Goal: Communication & Community: Answer question/provide support

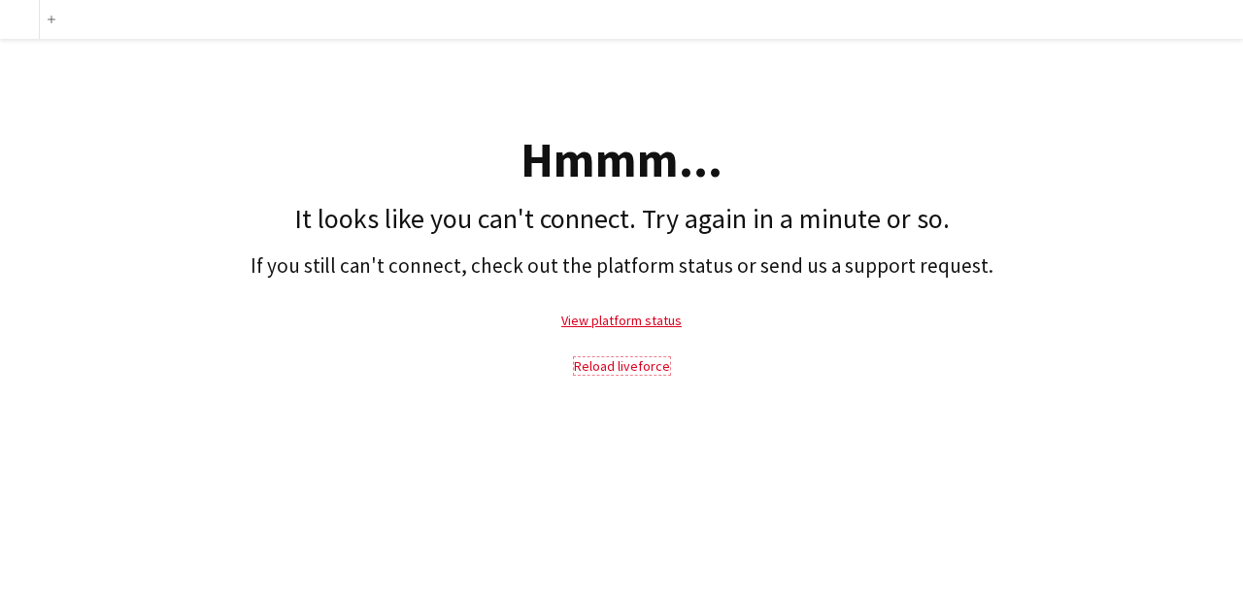
click at [591, 362] on link "Reload liveforce" at bounding box center [622, 366] width 96 height 17
click at [590, 360] on link "Reload liveforce" at bounding box center [622, 366] width 96 height 17
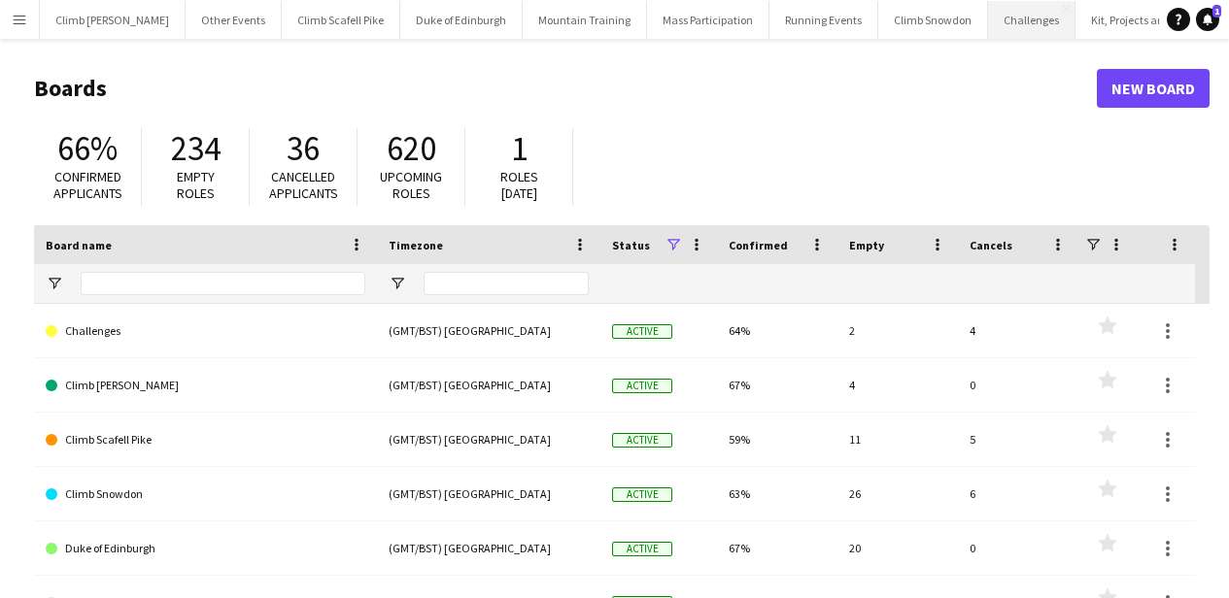
click at [988, 18] on button "Challenges Close" at bounding box center [1031, 20] width 87 height 38
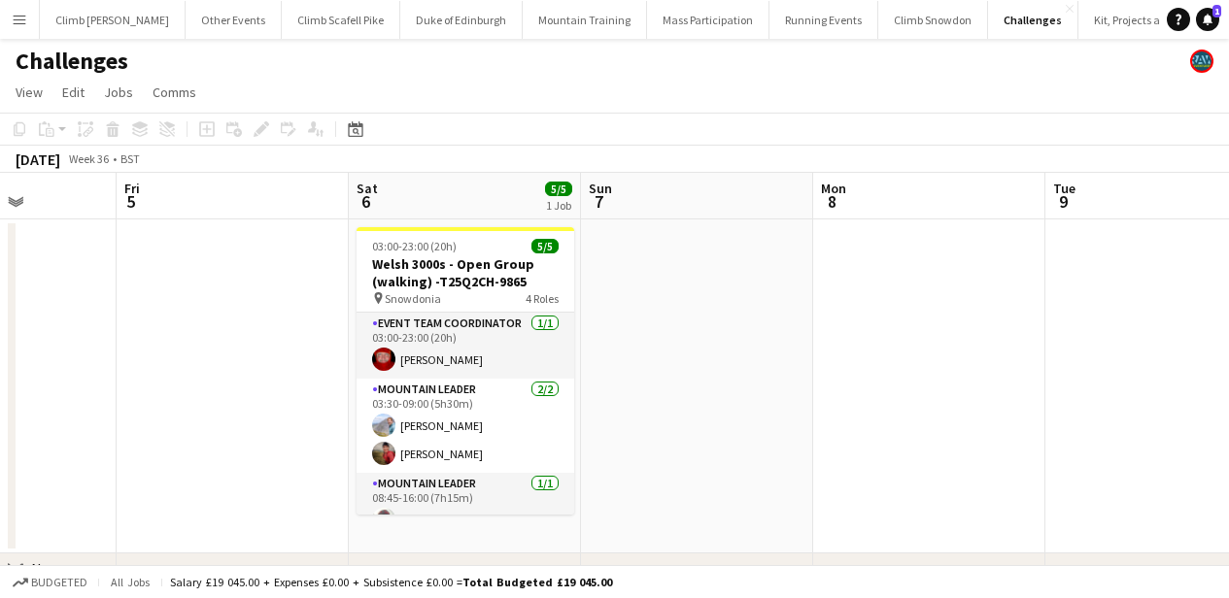
scroll to position [0, 860]
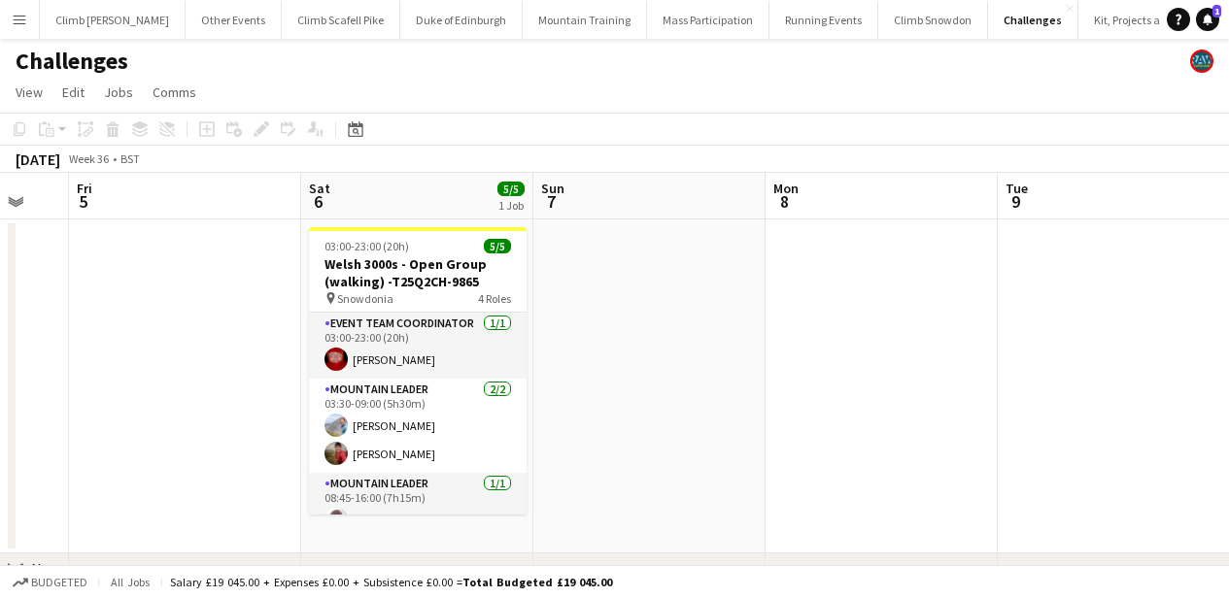
drag, startPoint x: 1038, startPoint y: 274, endPoint x: 178, endPoint y: 291, distance: 859.9
click at [178, 291] on app-calendar-viewport "Mon 1 Tue 2 Wed 3 Thu 4 Fri 5 Sat 6 5/5 1 Job Sun 7 Mon 8 Tue 9 Wed 10 Thu 11 0…" at bounding box center [614, 408] width 1229 height 470
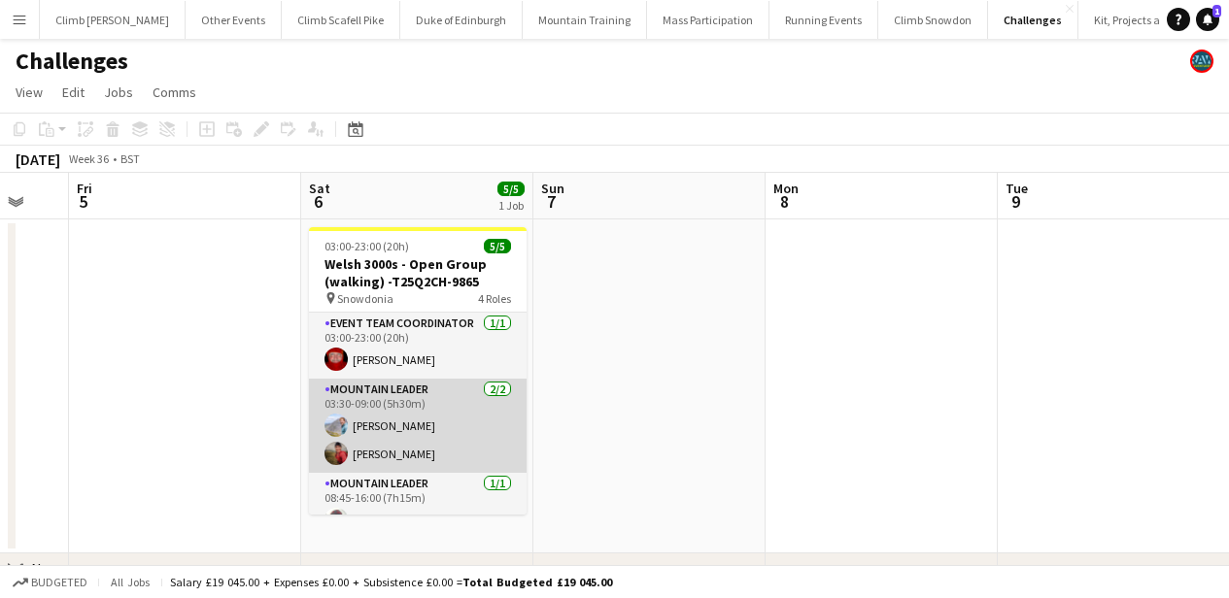
click at [435, 441] on app-card-role "Mountain Leader [DATE] 03:30-09:00 (5h30m) [PERSON_NAME] [PERSON_NAME]" at bounding box center [418, 426] width 218 height 94
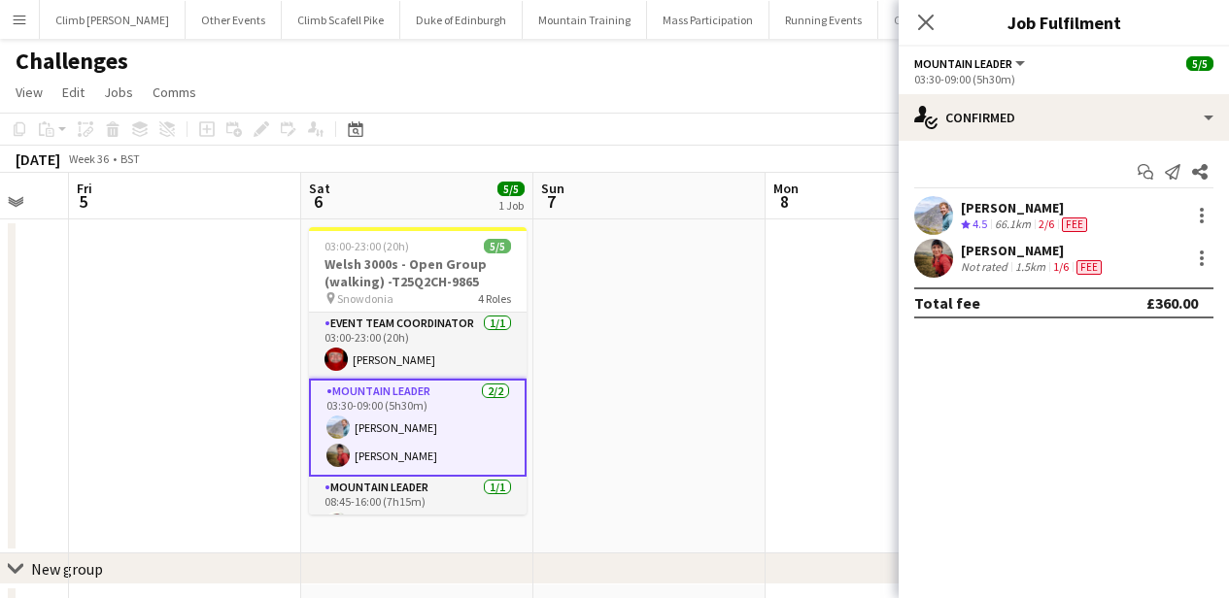
click at [937, 264] on app-user-avatar at bounding box center [933, 258] width 39 height 39
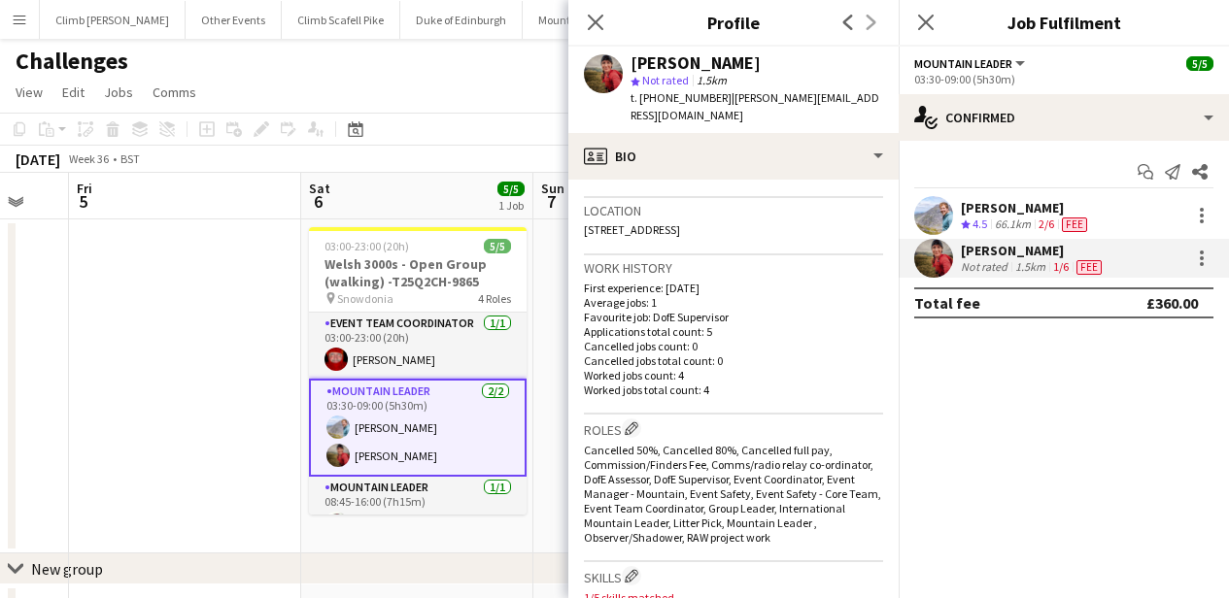
scroll to position [400, 0]
click at [587, 18] on icon "Close pop-in" at bounding box center [595, 22] width 18 height 18
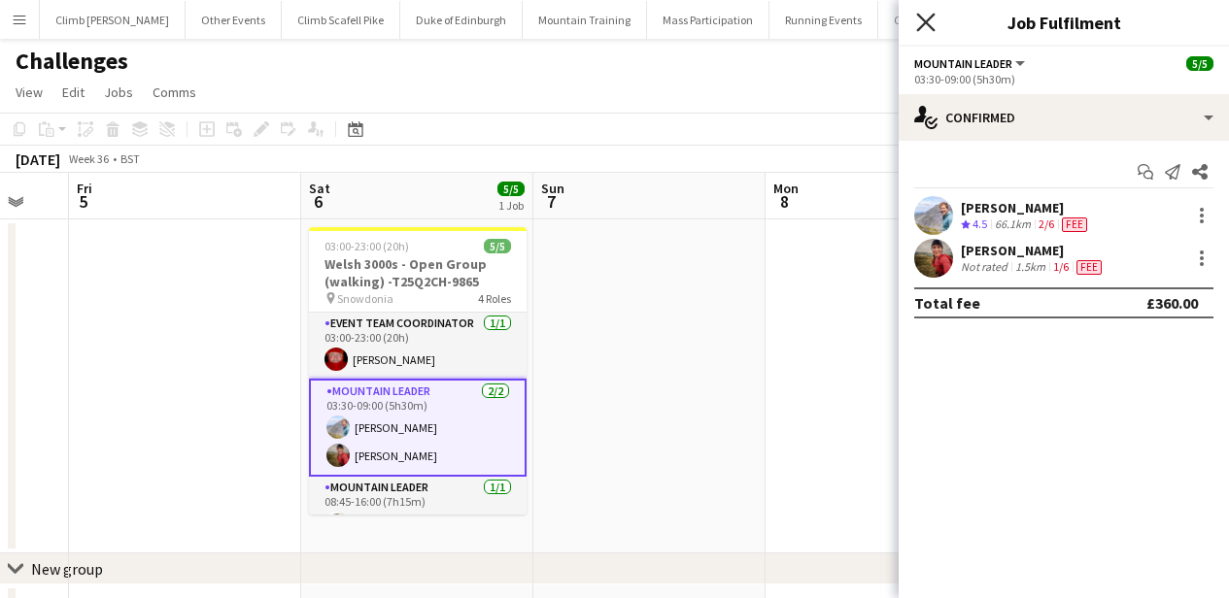
click at [932, 21] on icon "Close pop-in" at bounding box center [925, 22] width 18 height 18
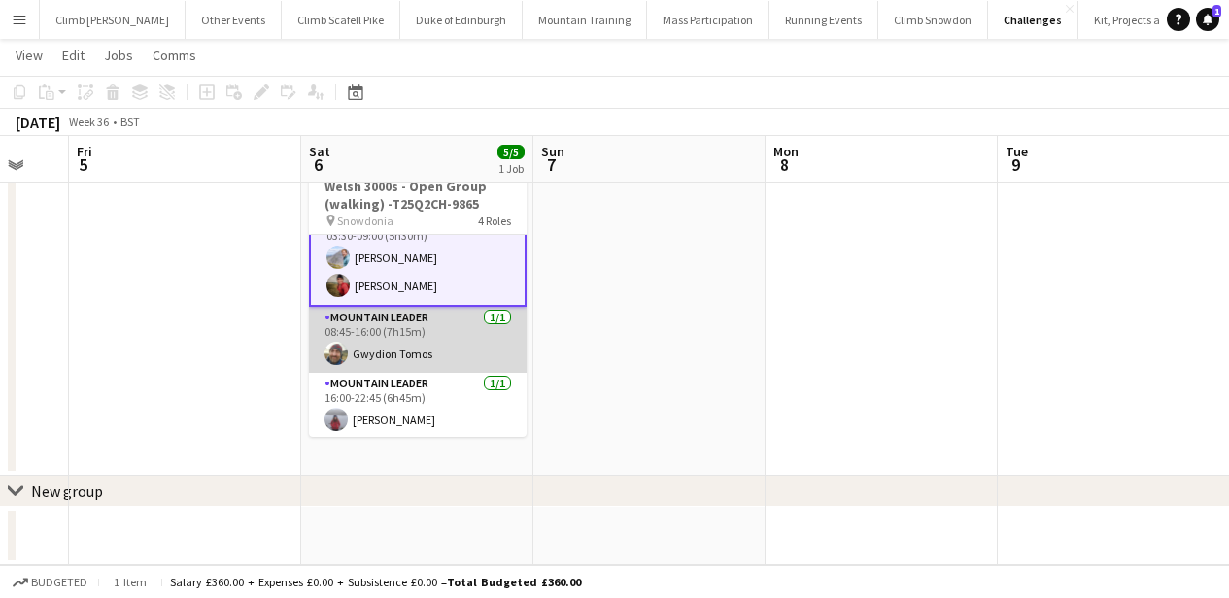
scroll to position [94, 0]
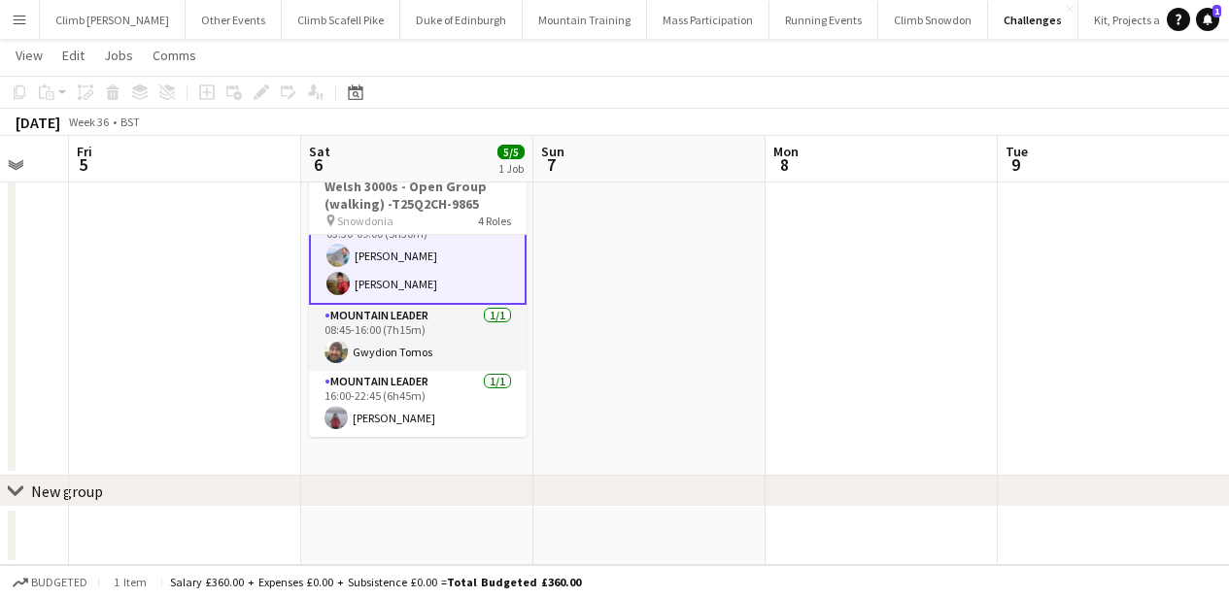
click at [391, 283] on app-card-role "Mountain Leader [DATE] 03:30-09:00 (5h30m) [PERSON_NAME] [PERSON_NAME]" at bounding box center [418, 256] width 218 height 98
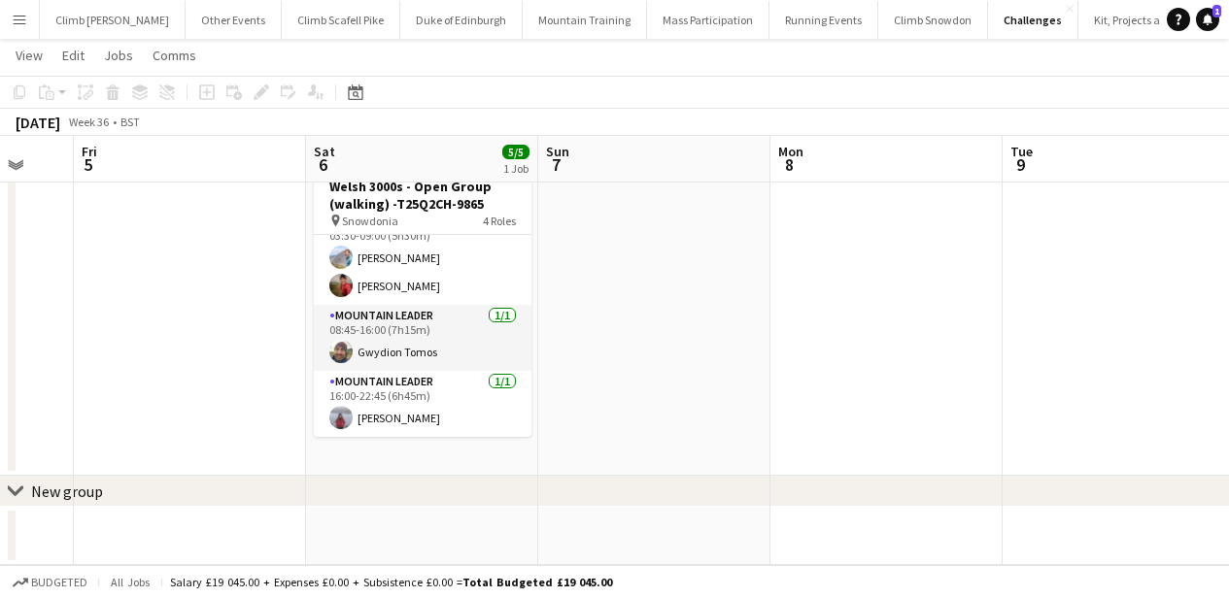
scroll to position [90, 0]
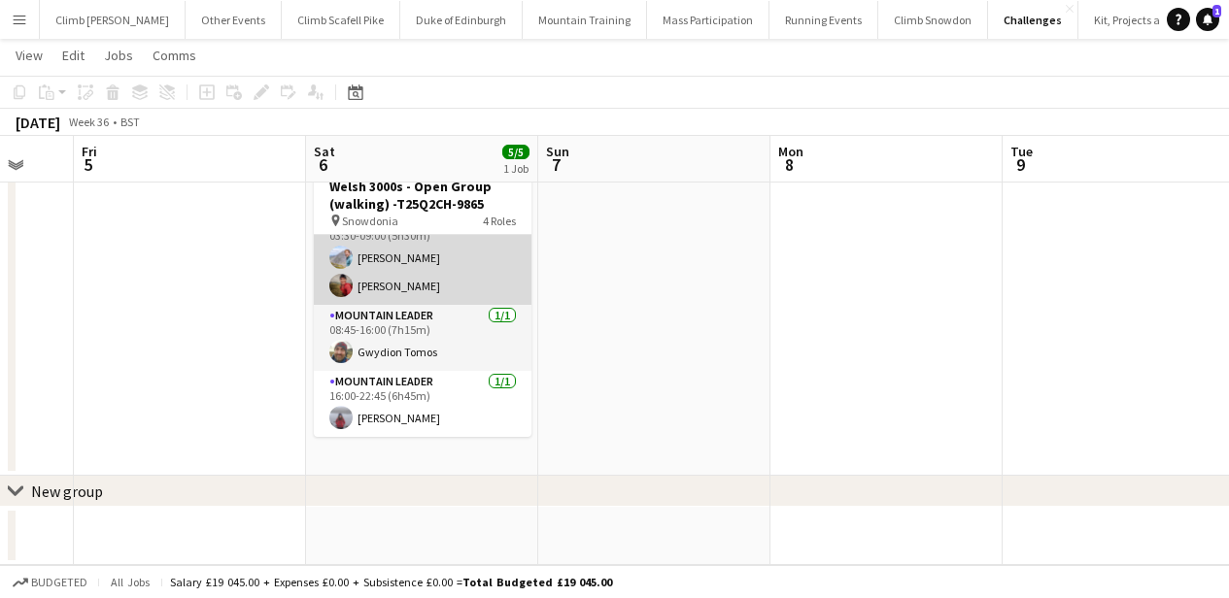
click at [437, 277] on app-card-role "Mountain Leader [DATE] 03:30-09:00 (5h30m) [PERSON_NAME] [PERSON_NAME]" at bounding box center [423, 258] width 218 height 94
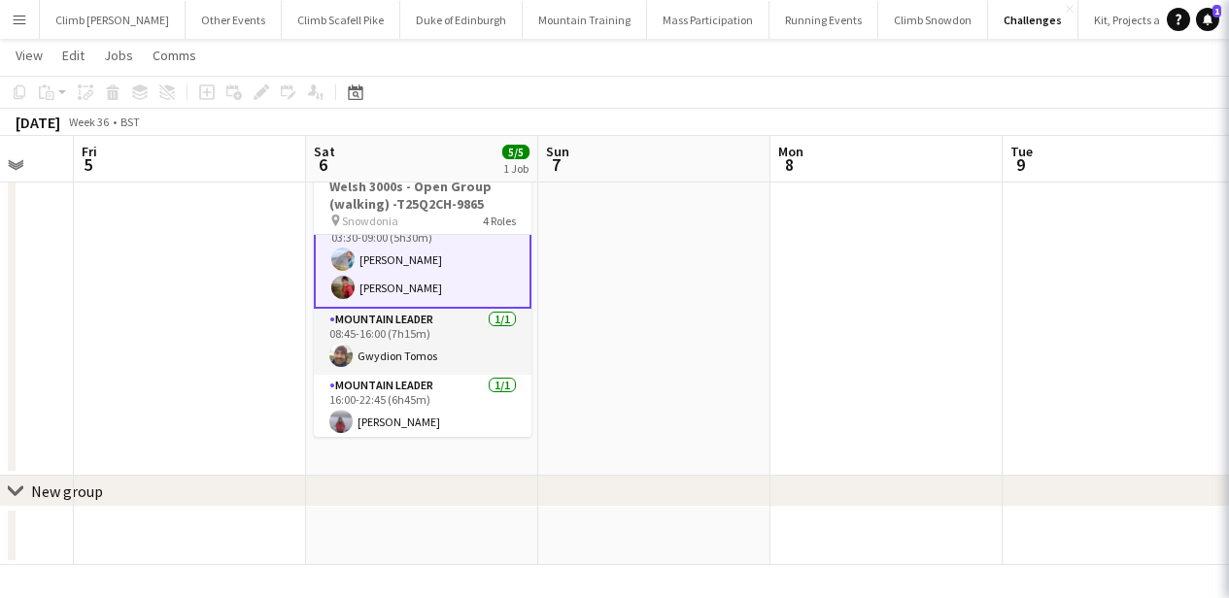
scroll to position [94, 0]
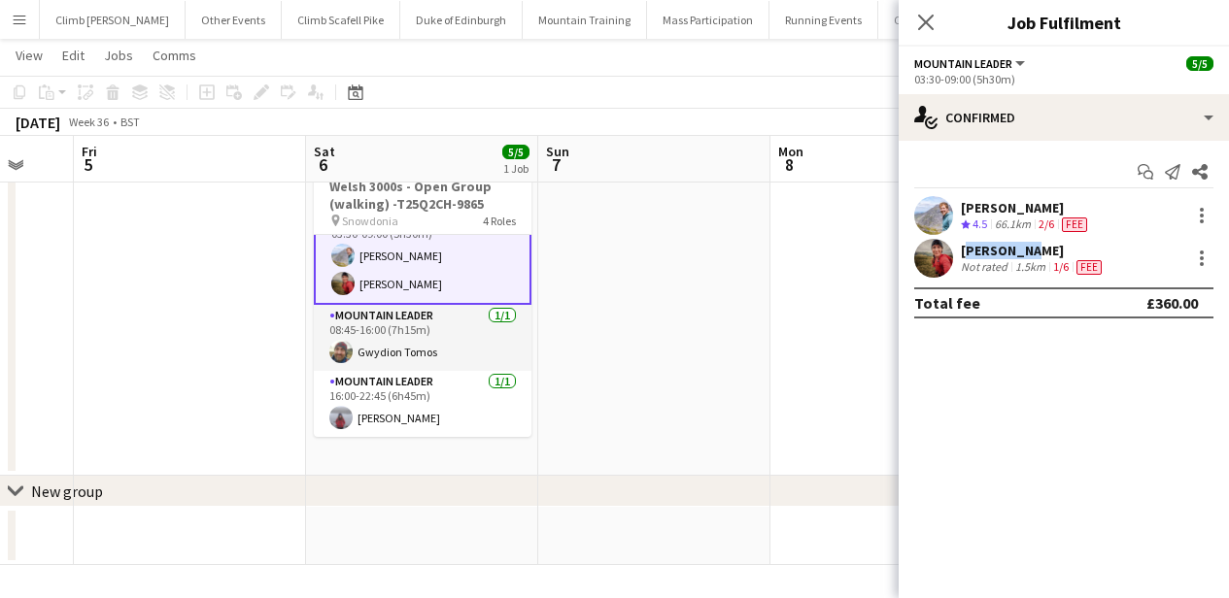
drag, startPoint x: 1029, startPoint y: 248, endPoint x: 963, endPoint y: 248, distance: 66.1
click at [963, 248] on div "[PERSON_NAME]" at bounding box center [1033, 250] width 145 height 17
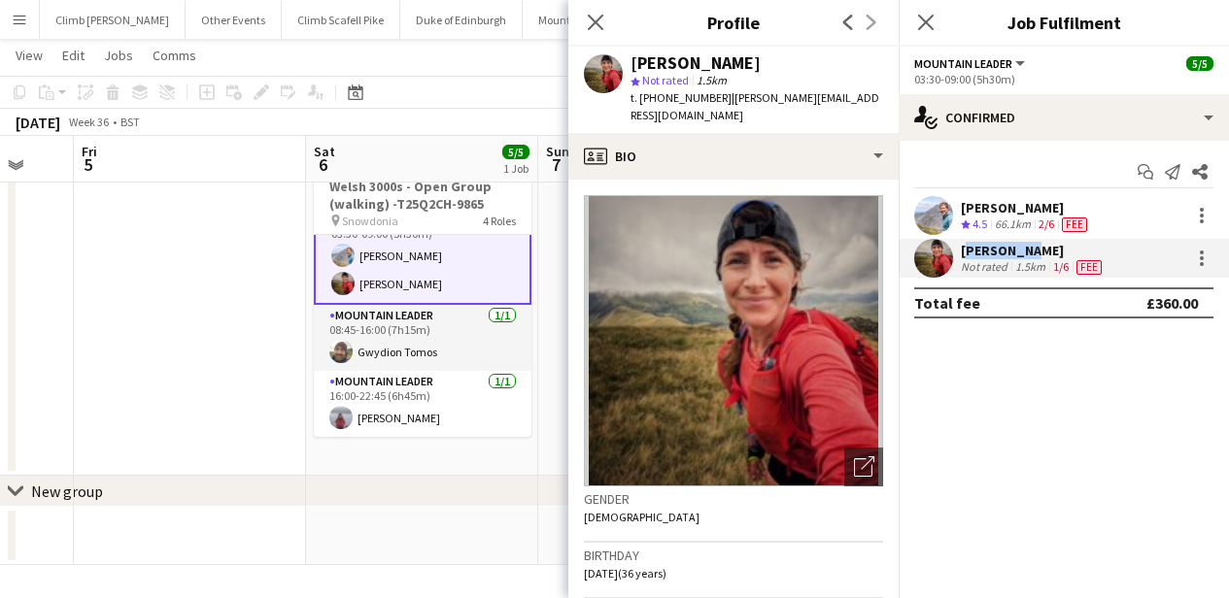
copy div "[PERSON_NAME]"
drag, startPoint x: 717, startPoint y: 98, endPoint x: 642, endPoint y: 96, distance: 74.8
click at [642, 96] on div "t. [PHONE_NUMBER] | [PERSON_NAME][EMAIL_ADDRESS][DOMAIN_NAME]" at bounding box center [756, 106] width 253 height 35
copy span "[PHONE_NUMBER]"
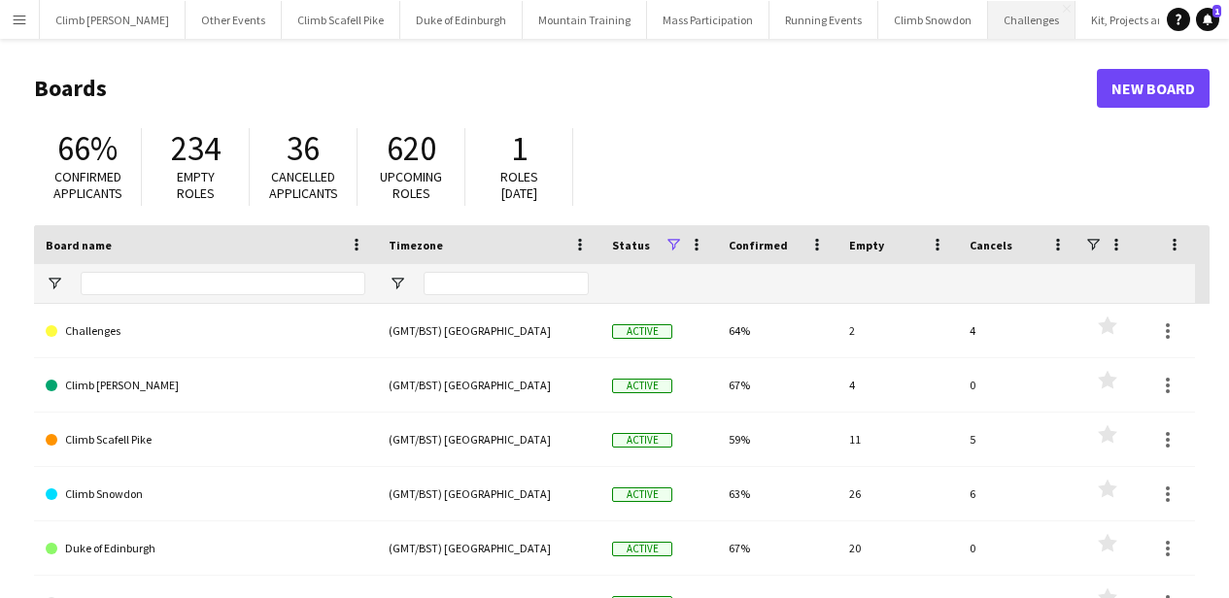
click at [991, 36] on button "Challenges Close" at bounding box center [1031, 20] width 87 height 38
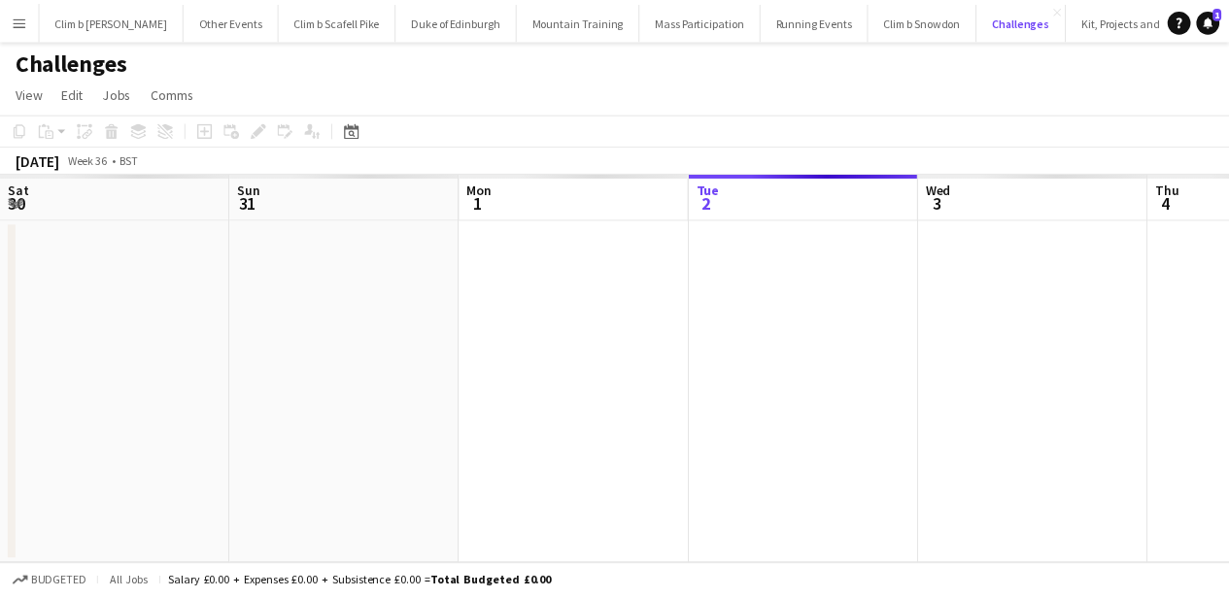
scroll to position [0, 464]
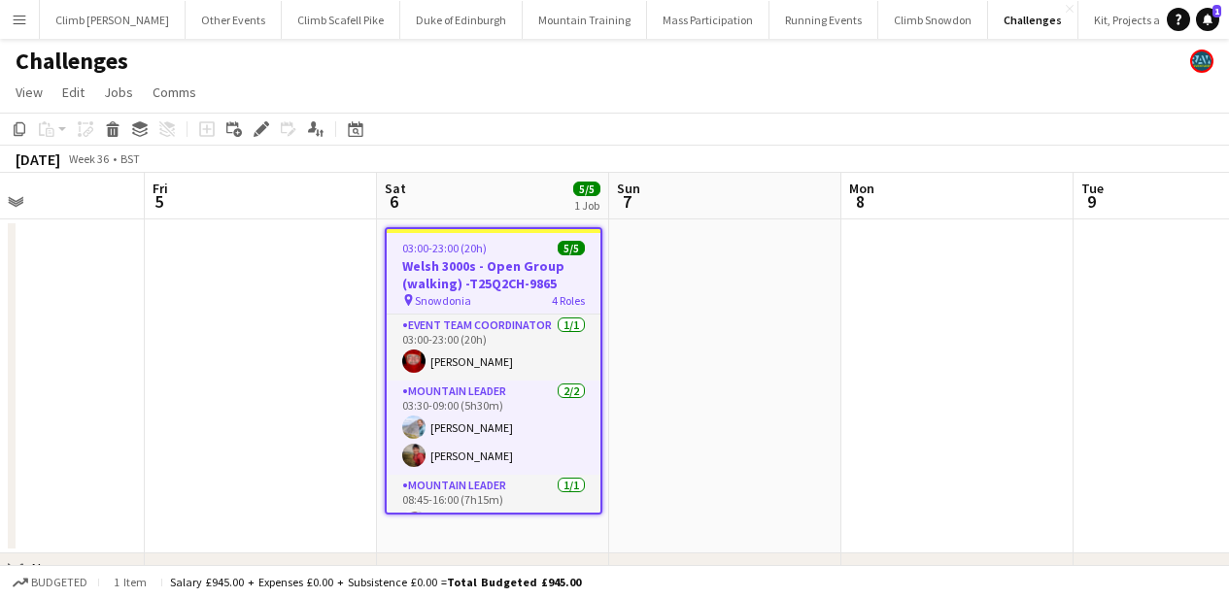
drag, startPoint x: 956, startPoint y: 293, endPoint x: 234, endPoint y: 283, distance: 721.9
click at [173, 358] on app-calendar-viewport "Tue 2 Wed 3 Thu 4 Fri 5 Sat 6 5/5 1 Job Sun 7 Mon 8 Tue 9 Wed 10 Thu 11 Fri 12 …" at bounding box center [614, 408] width 1229 height 470
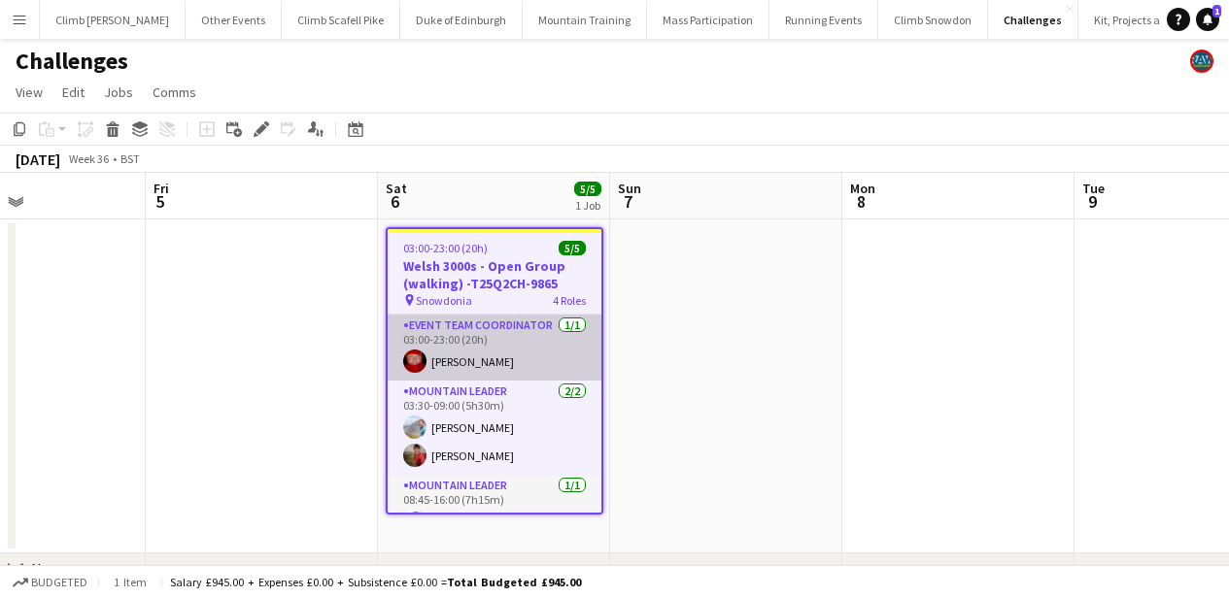
click at [499, 345] on app-card-role "Event Team Coordinator 1/1 03:00-23:00 (20h) Jason Rawles" at bounding box center [495, 348] width 214 height 66
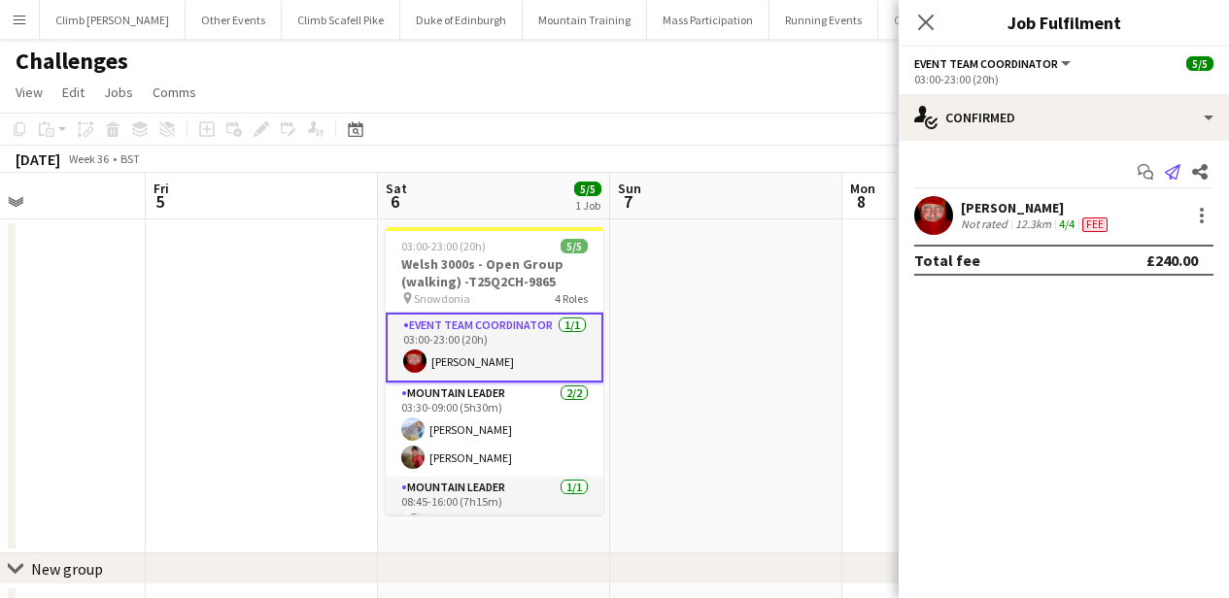
click at [1173, 178] on icon at bounding box center [1173, 172] width 16 height 16
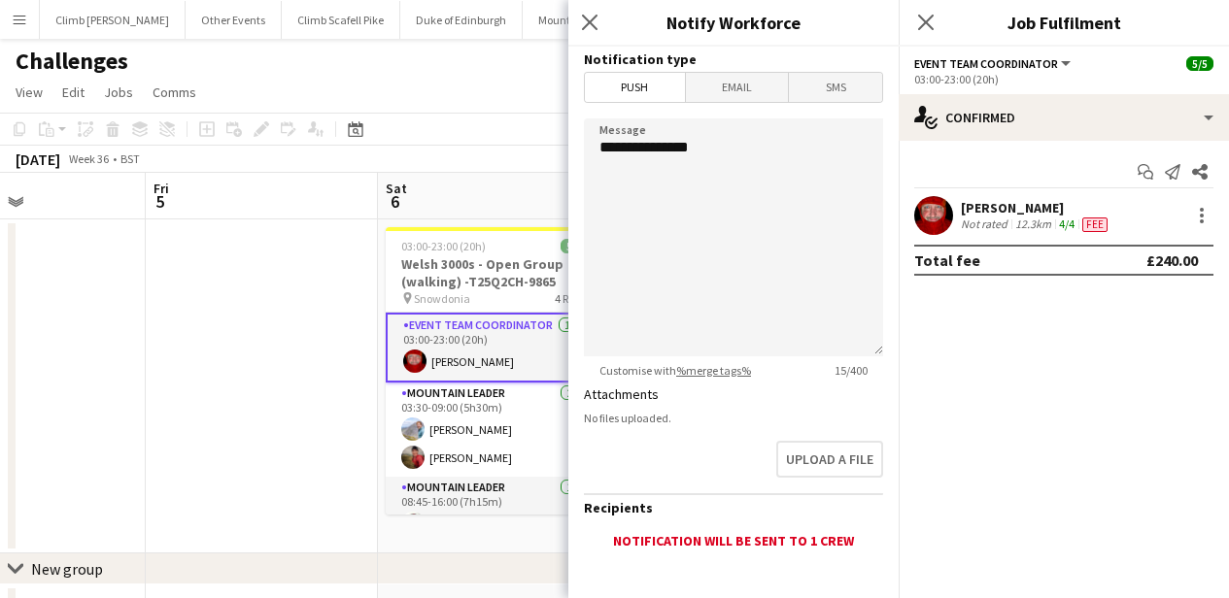
click at [718, 100] on span "Email" at bounding box center [737, 87] width 103 height 29
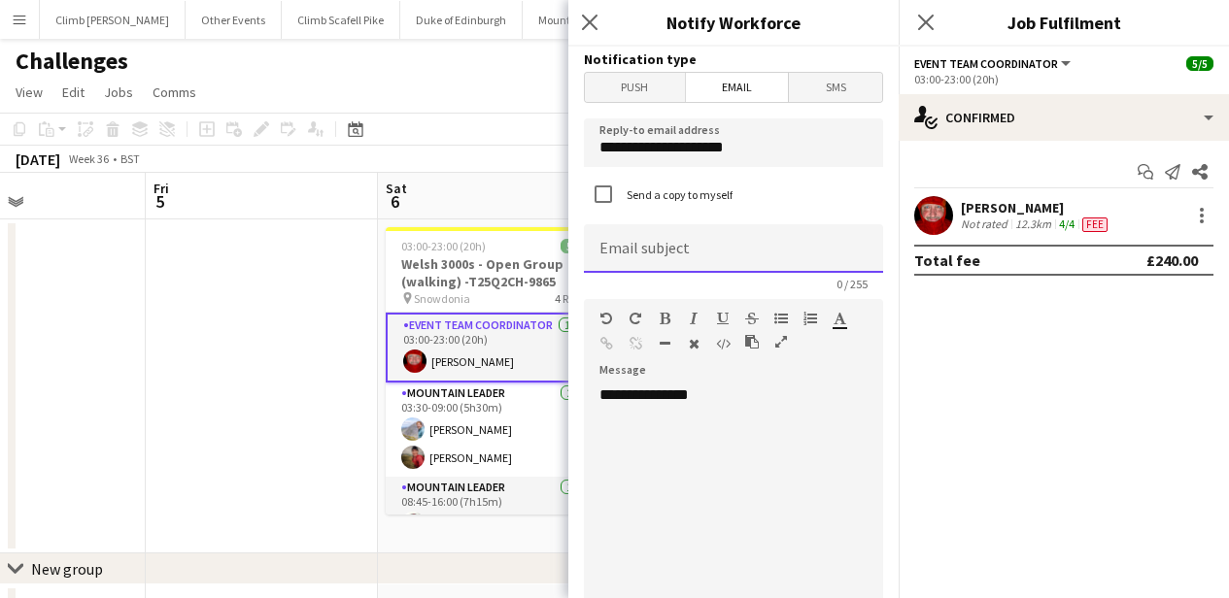
click at [741, 259] on input at bounding box center [733, 248] width 299 height 49
click at [760, 387] on div "**********" at bounding box center [726, 502] width 285 height 233
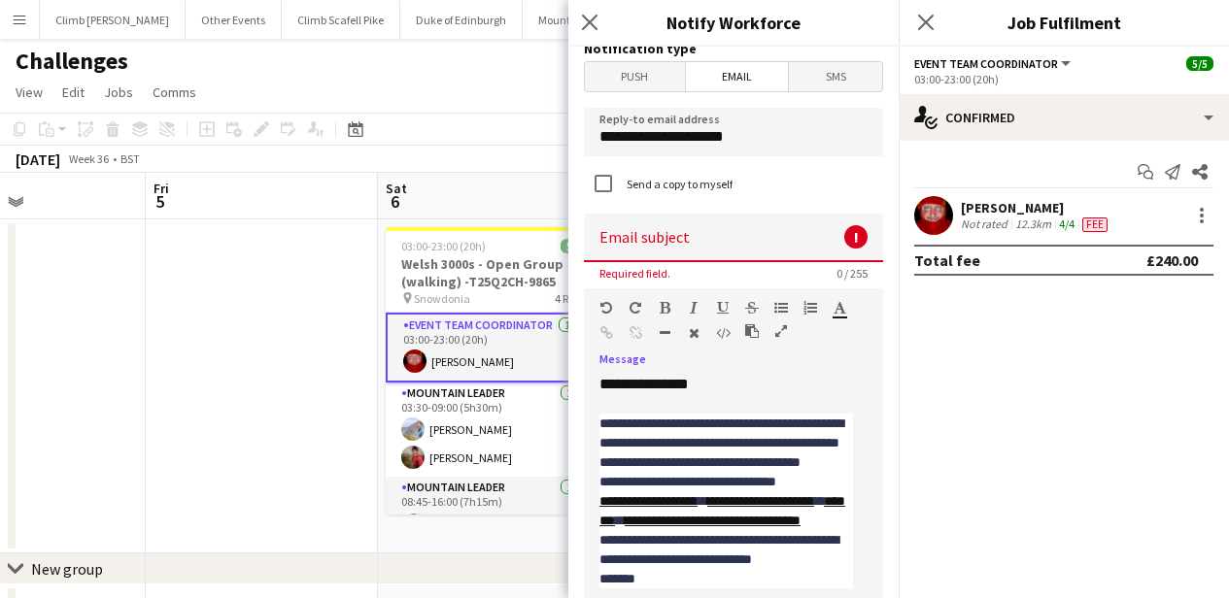
scroll to position [0, 0]
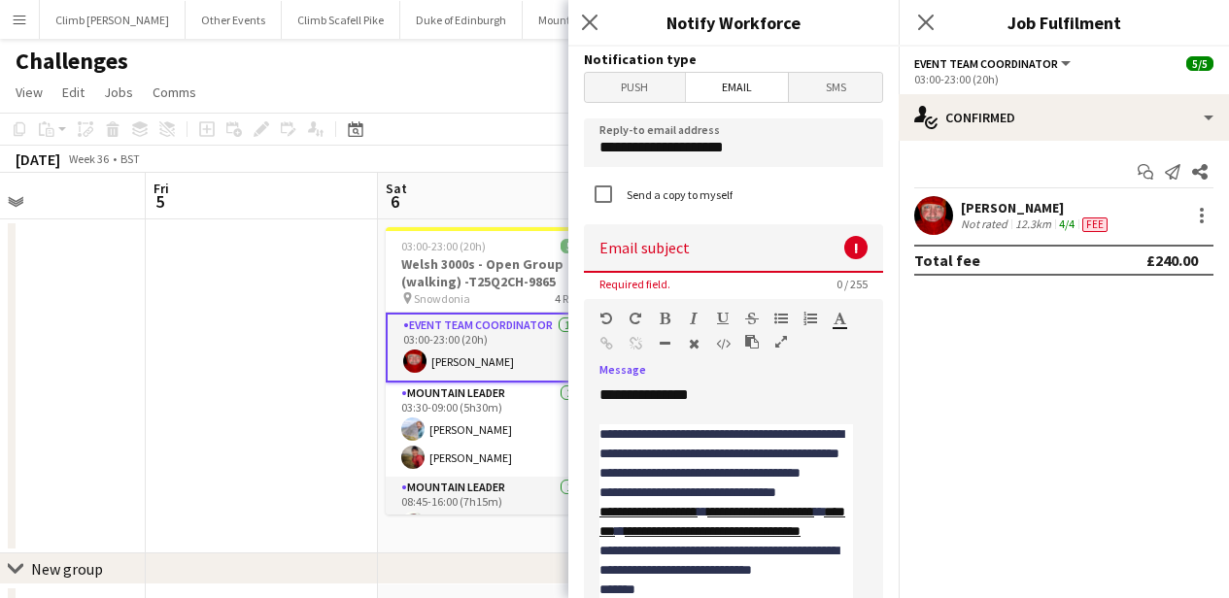
click at [692, 243] on input at bounding box center [733, 248] width 299 height 49
type input "*"
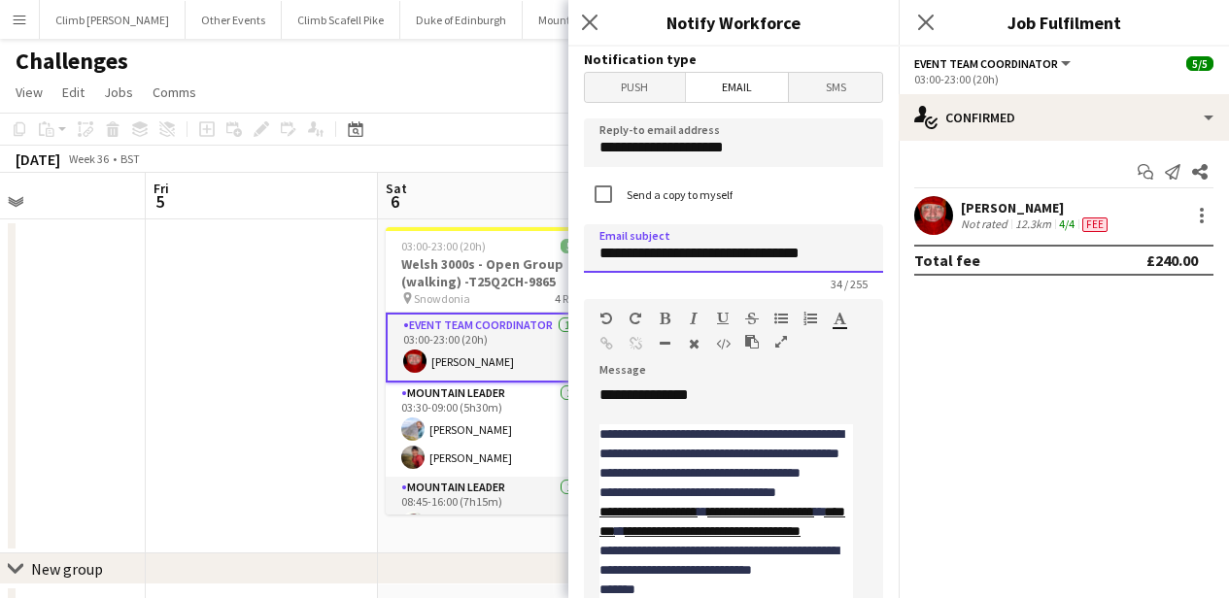
type input "**********"
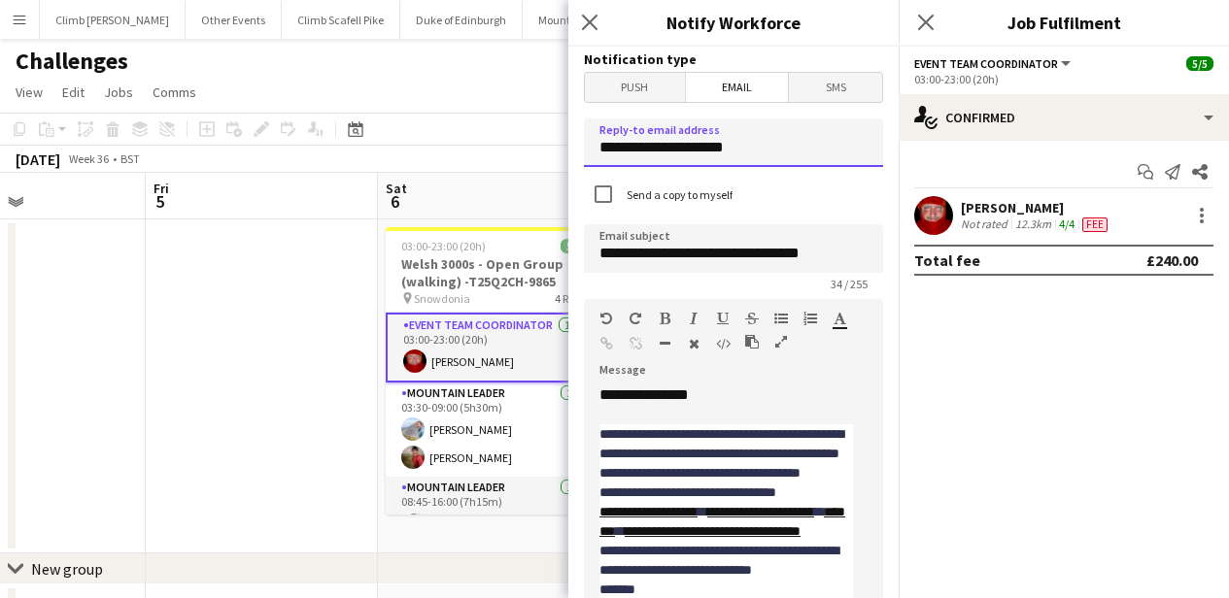
drag, startPoint x: 775, startPoint y: 145, endPoint x: 537, endPoint y: 149, distance: 238.0
click at [537, 149] on body "Menu Boards Boards Boards All jobs Status Workforce Workforce My Workforce Recr…" at bounding box center [614, 338] width 1229 height 676
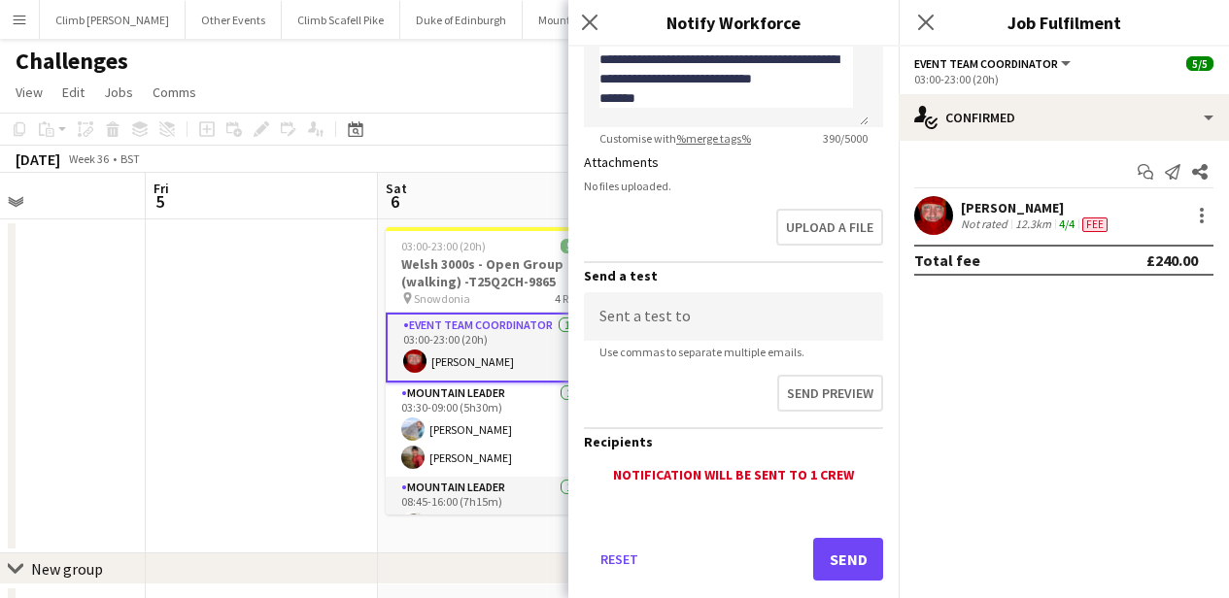
scroll to position [508, 0]
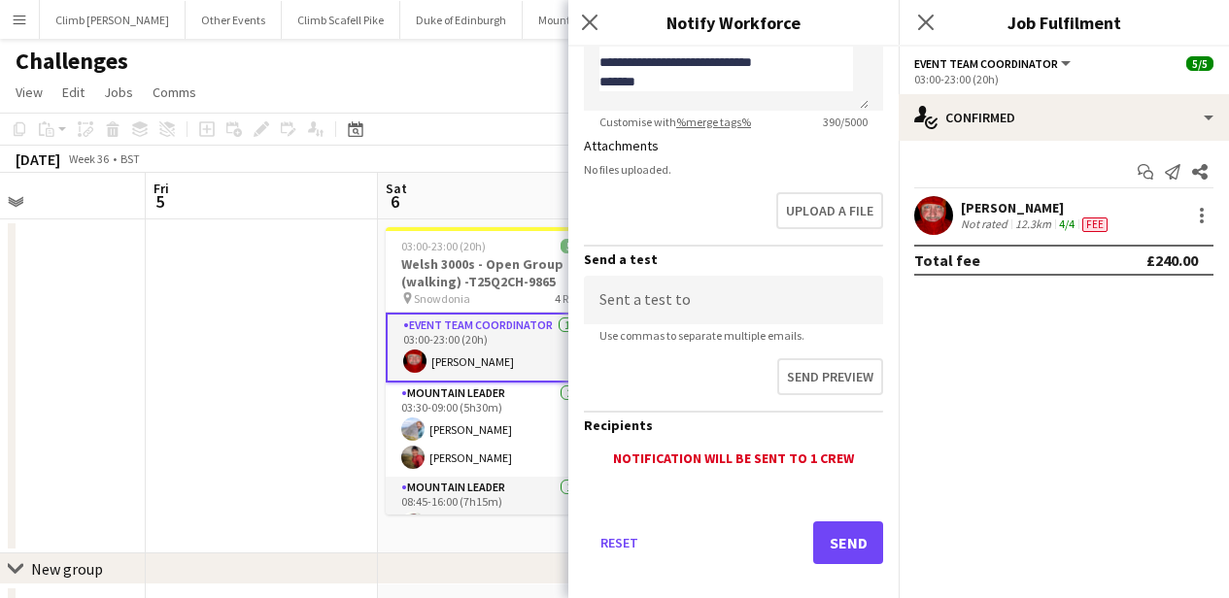
type input "**********"
click at [836, 539] on button "Send" at bounding box center [848, 543] width 70 height 43
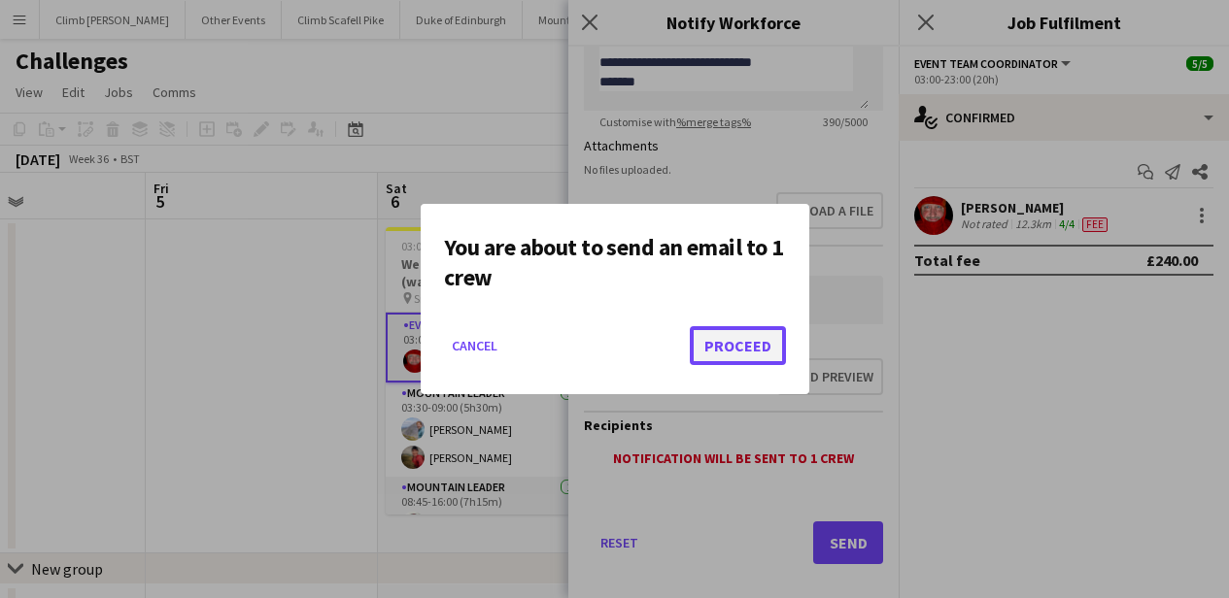
click at [741, 338] on button "Proceed" at bounding box center [738, 345] width 96 height 39
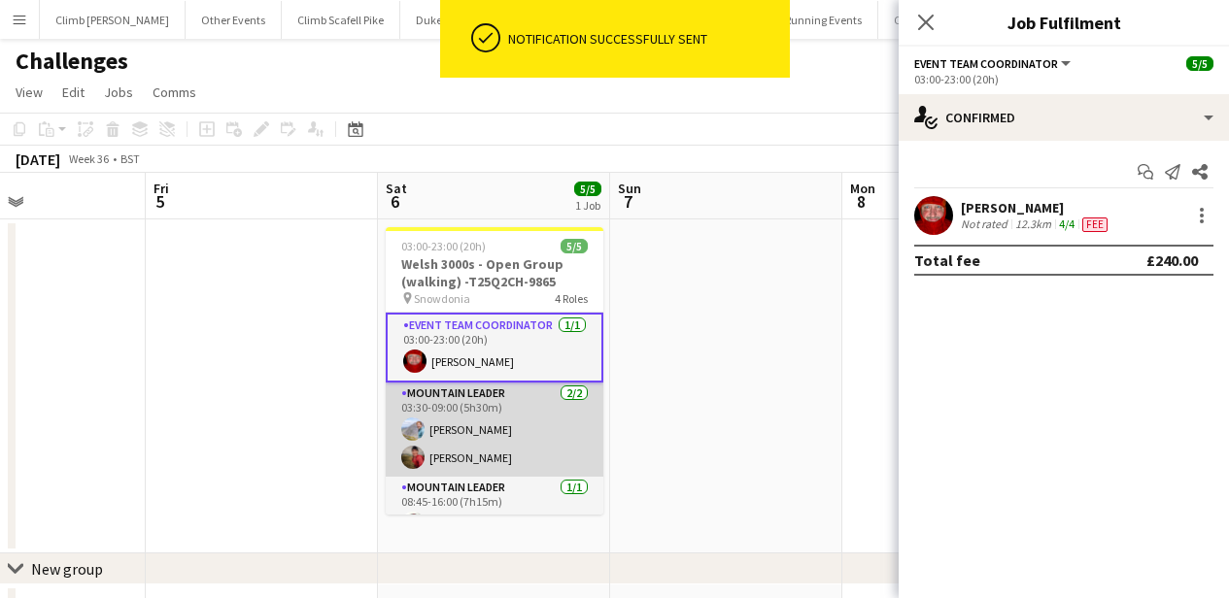
click at [477, 425] on app-card-role "Mountain Leader [DATE] 03:30-09:00 (5h30m) [PERSON_NAME] [PERSON_NAME]" at bounding box center [495, 430] width 218 height 94
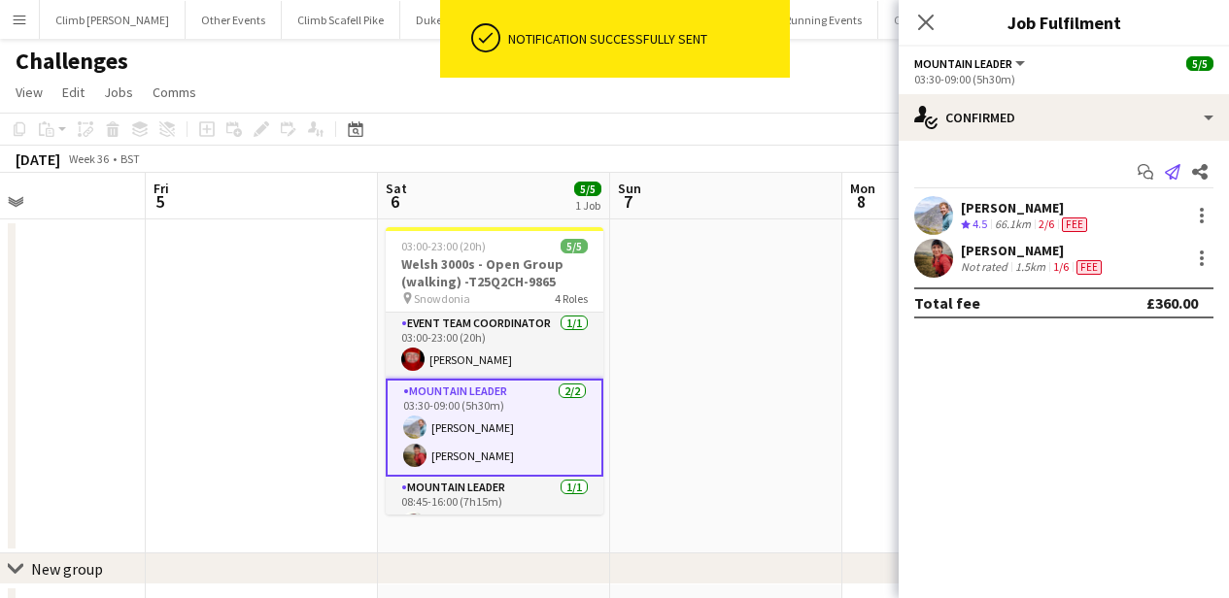
click at [1175, 164] on icon "Send notification" at bounding box center [1173, 172] width 16 height 16
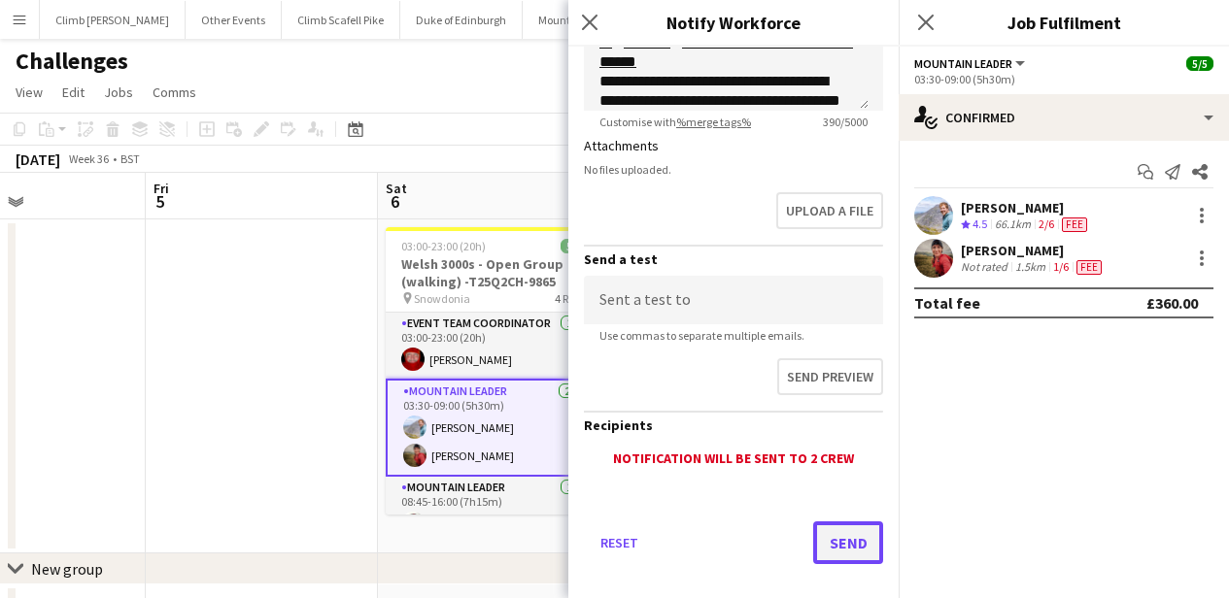
click at [829, 535] on button "Send" at bounding box center [848, 543] width 70 height 43
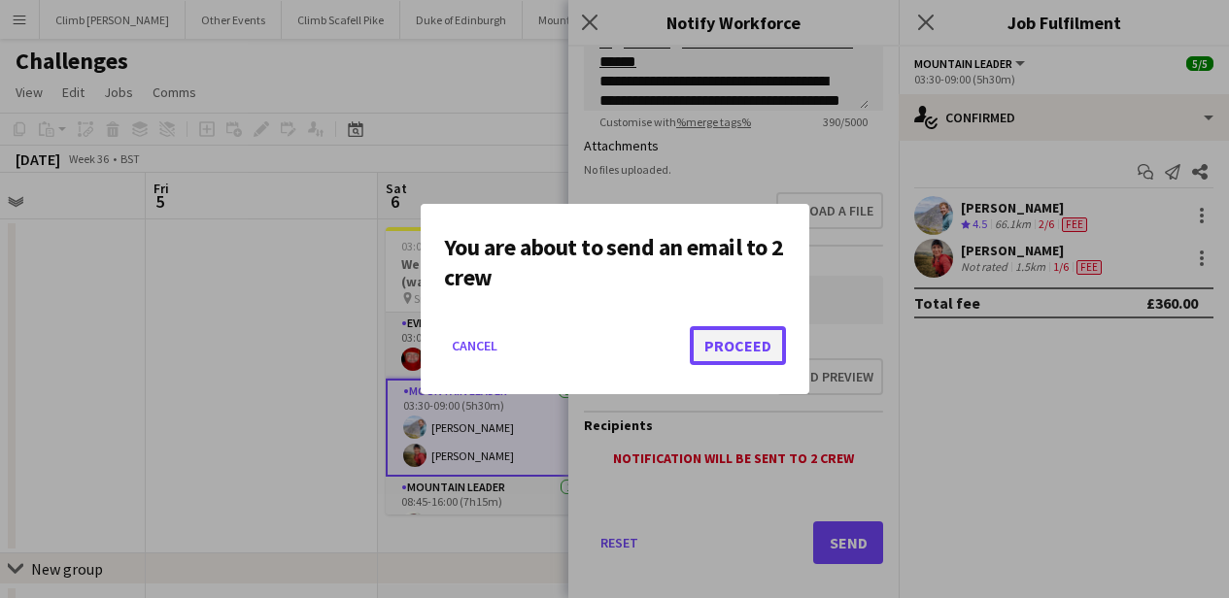
click at [758, 355] on button "Proceed" at bounding box center [738, 345] width 96 height 39
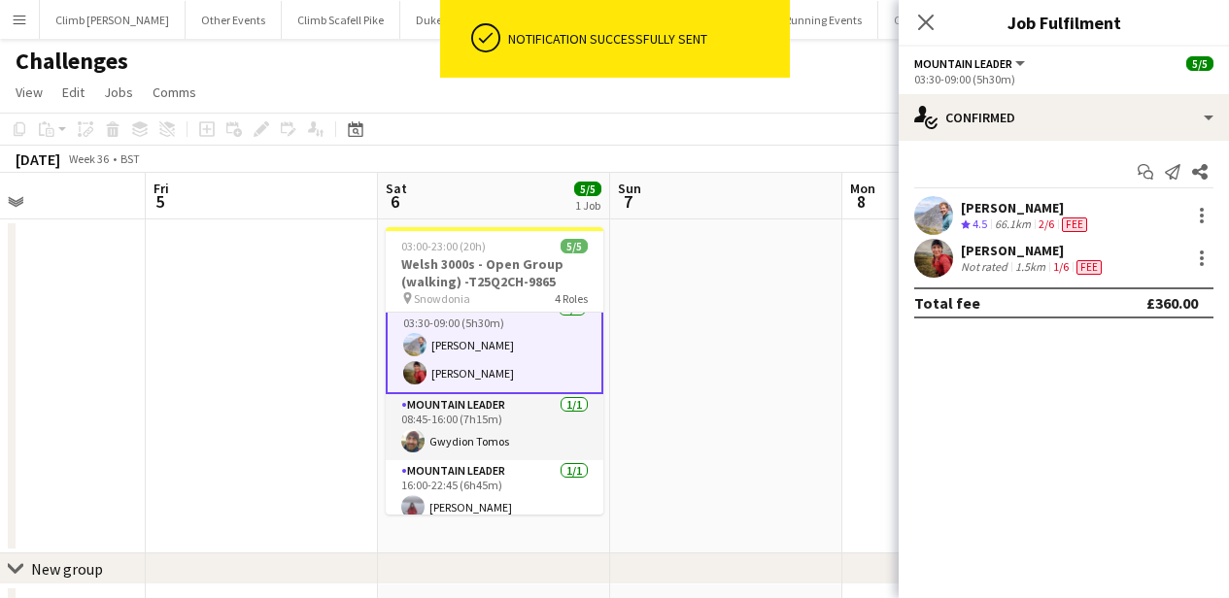
scroll to position [94, 0]
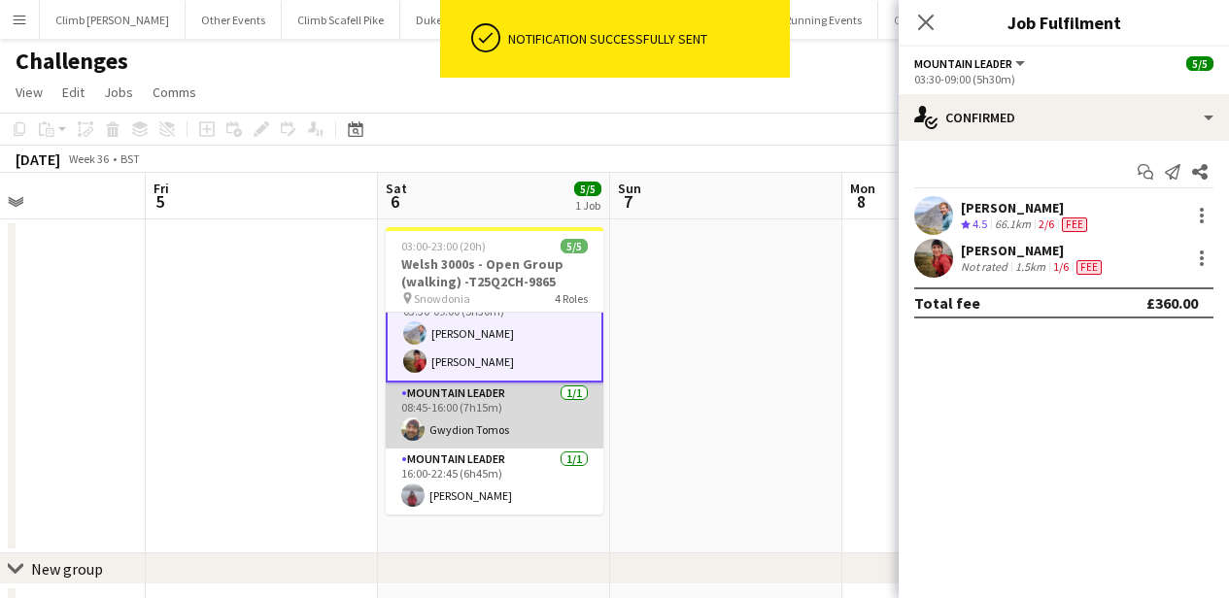
click at [505, 417] on app-card-role "Mountain Leader 1/1 08:45-16:00 (7h15m) Gwydion Tomos" at bounding box center [495, 416] width 218 height 66
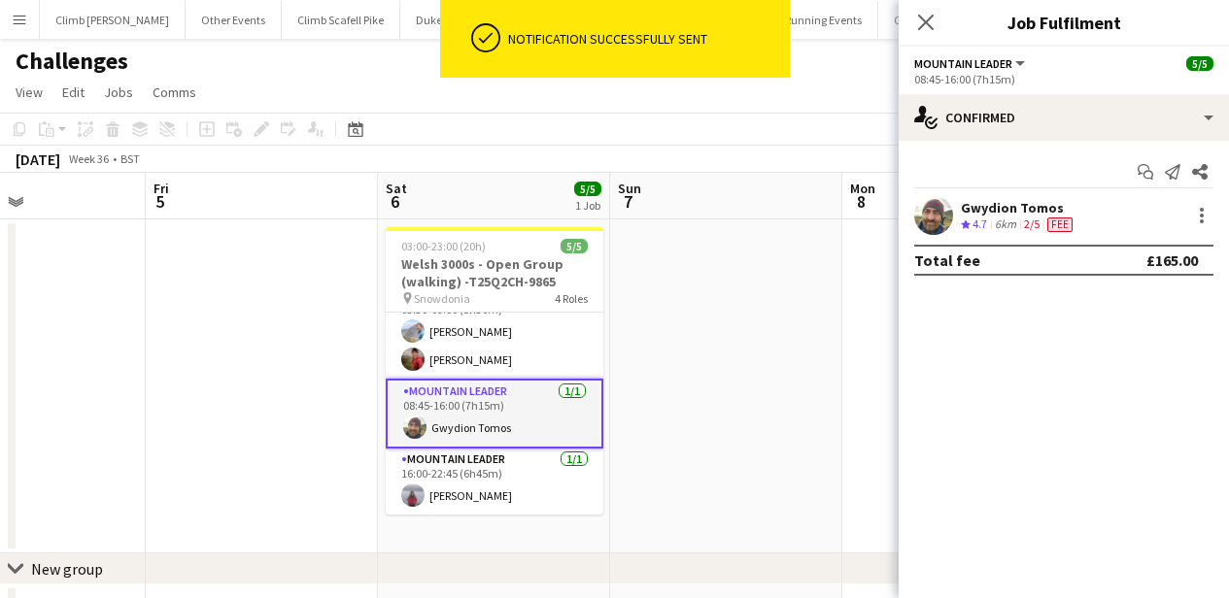
scroll to position [92, 0]
click at [1179, 173] on icon "Send notification" at bounding box center [1173, 172] width 16 height 16
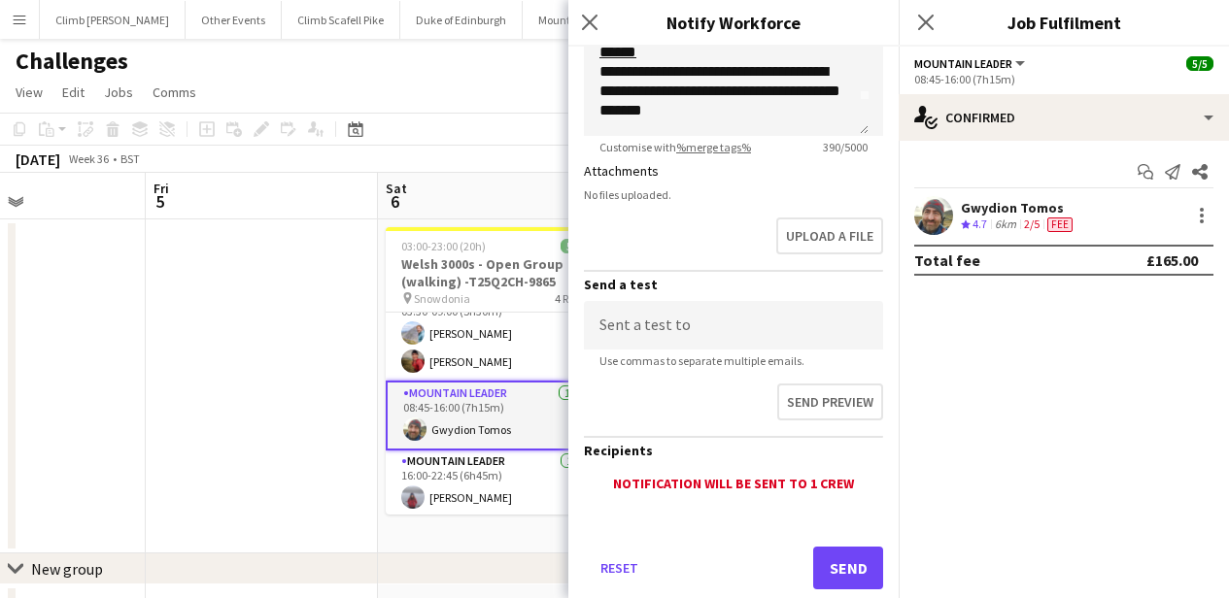
scroll to position [528, 0]
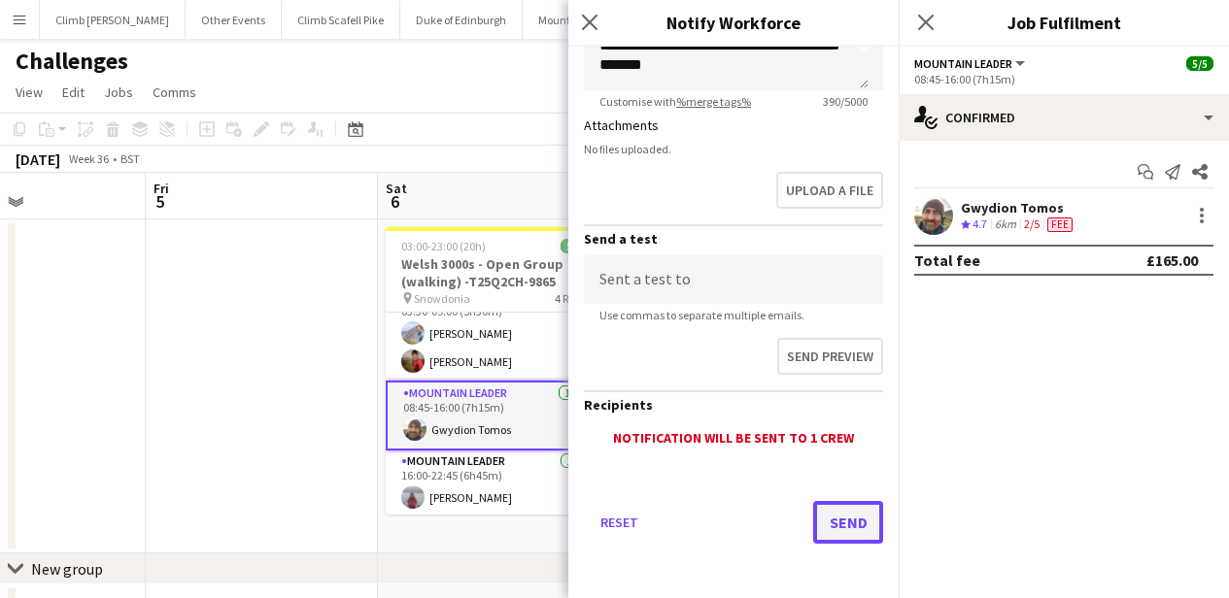
click at [823, 529] on button "Send" at bounding box center [848, 522] width 70 height 43
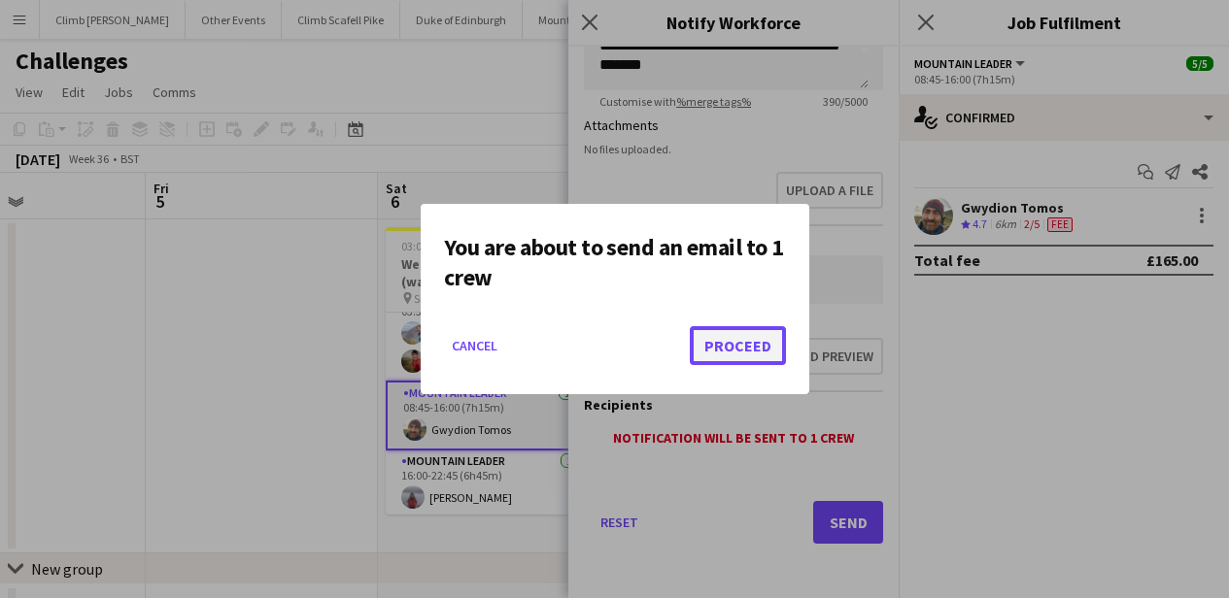
click at [707, 343] on button "Proceed" at bounding box center [738, 345] width 96 height 39
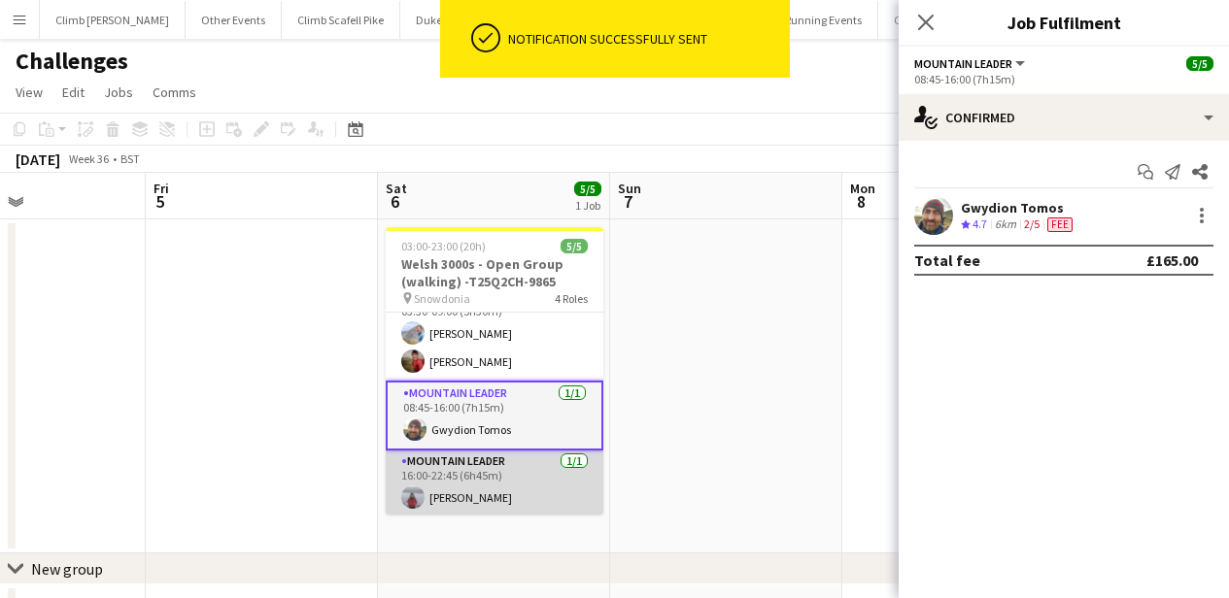
click at [520, 481] on app-card-role "Mountain Leader 1/1 16:00-22:45 (6h45m) Amy Fox" at bounding box center [495, 484] width 218 height 66
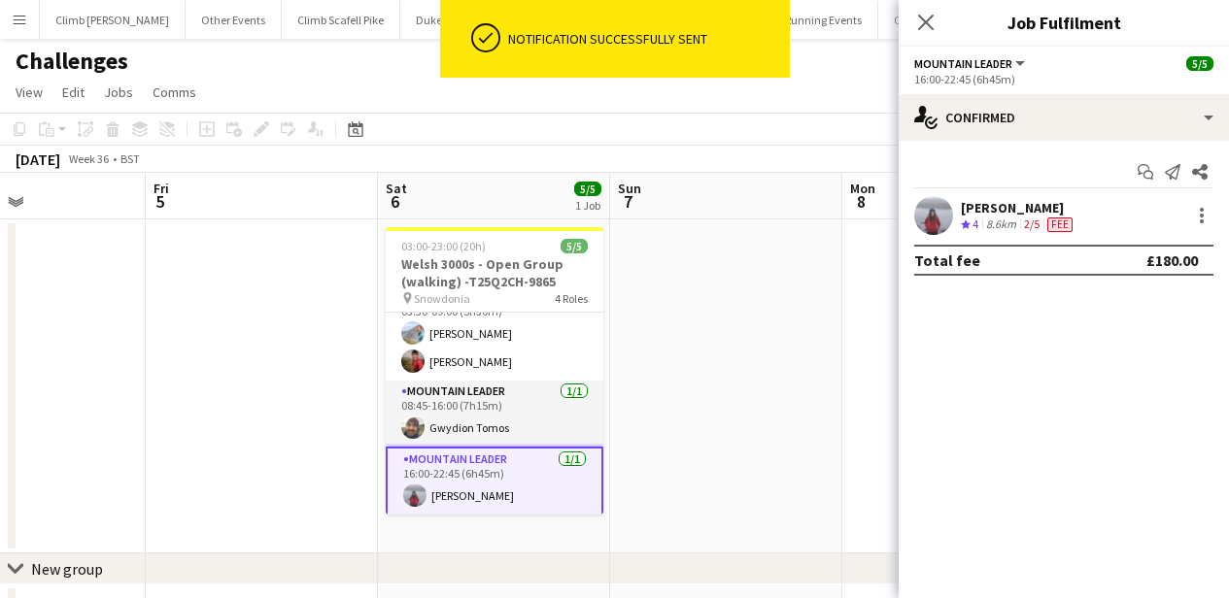
click at [1170, 182] on app-icon "Send notification" at bounding box center [1172, 171] width 27 height 27
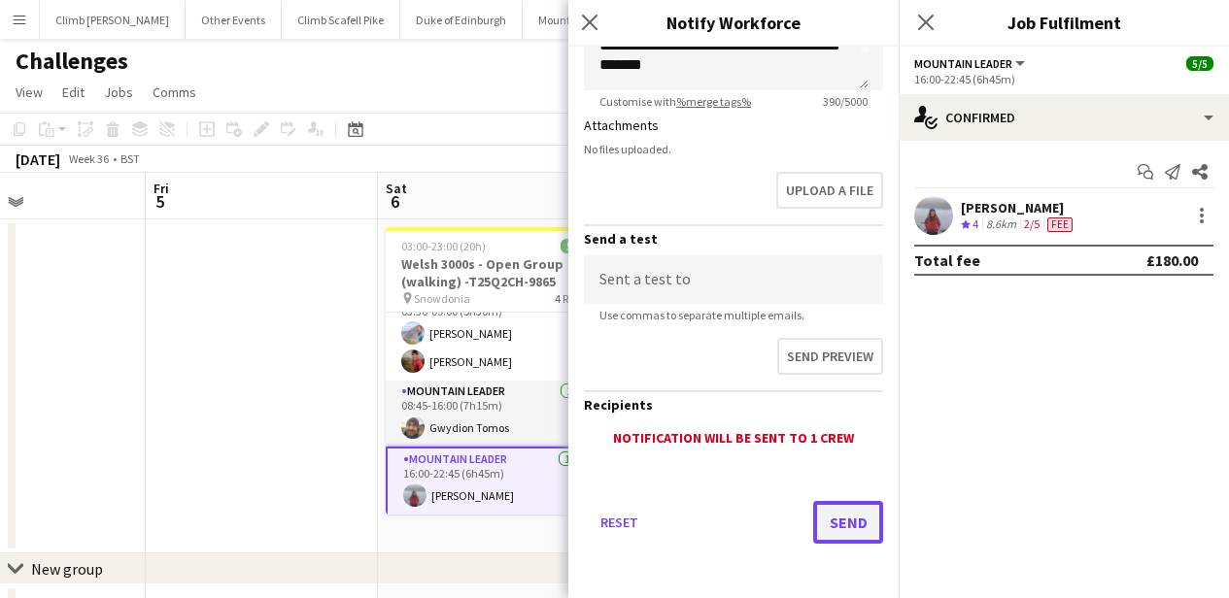
click at [839, 522] on button "Send" at bounding box center [848, 522] width 70 height 43
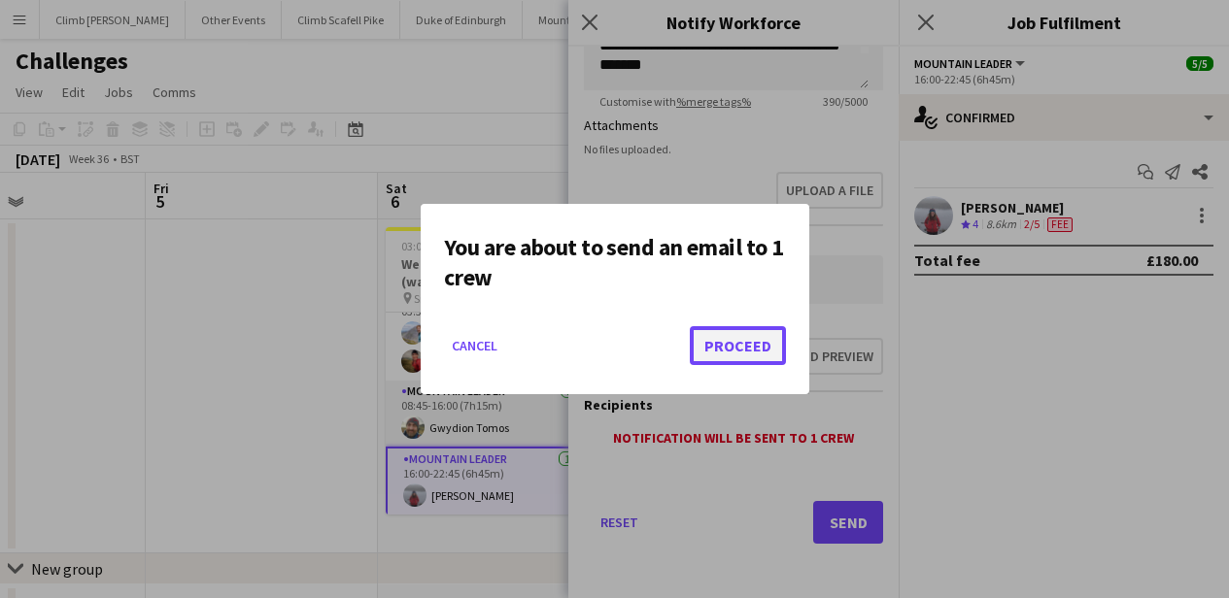
click at [773, 354] on button "Proceed" at bounding box center [738, 345] width 96 height 39
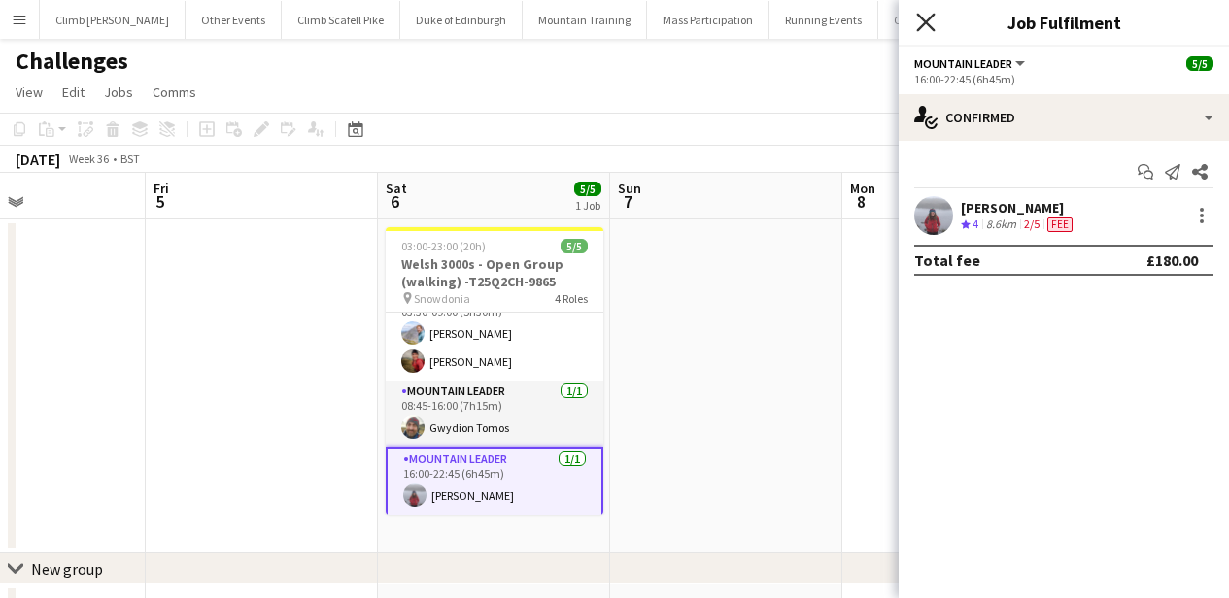
click at [924, 24] on icon at bounding box center [925, 22] width 18 height 18
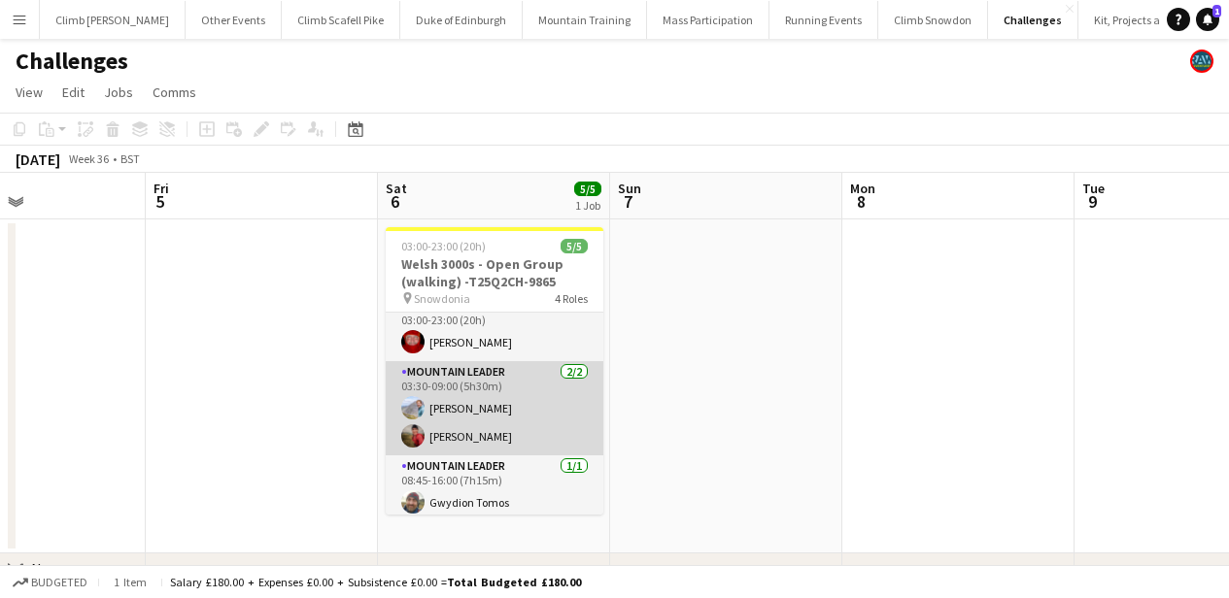
scroll to position [0, 0]
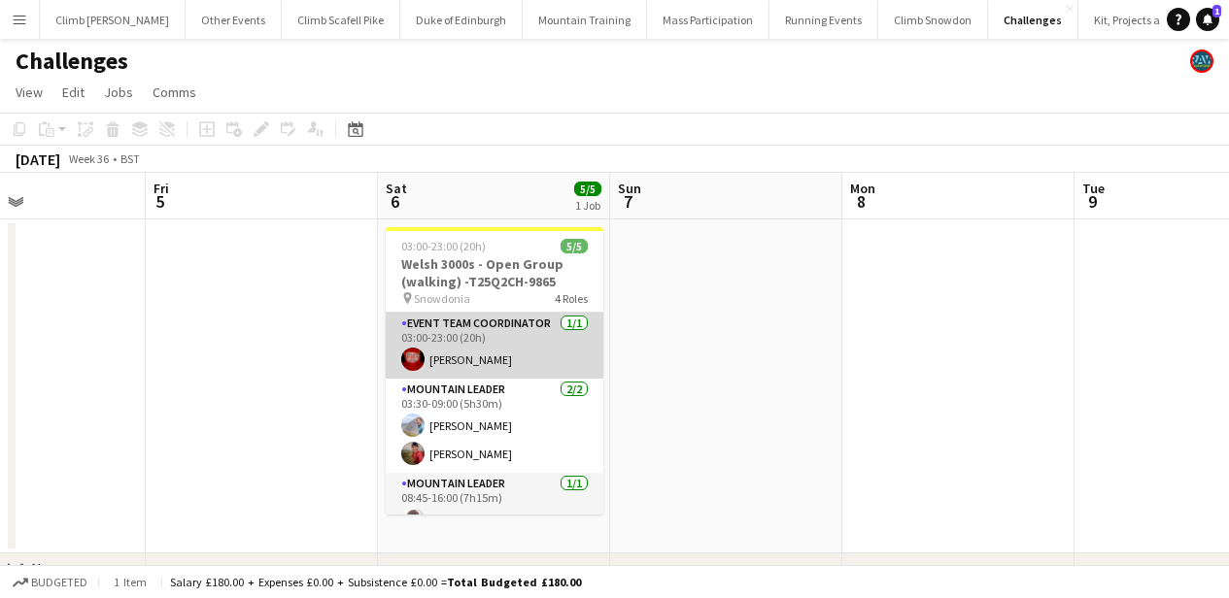
click at [429, 359] on app-card-role "Event Team Coordinator 1/1 03:00-23:00 (20h) Jason Rawles" at bounding box center [495, 346] width 218 height 66
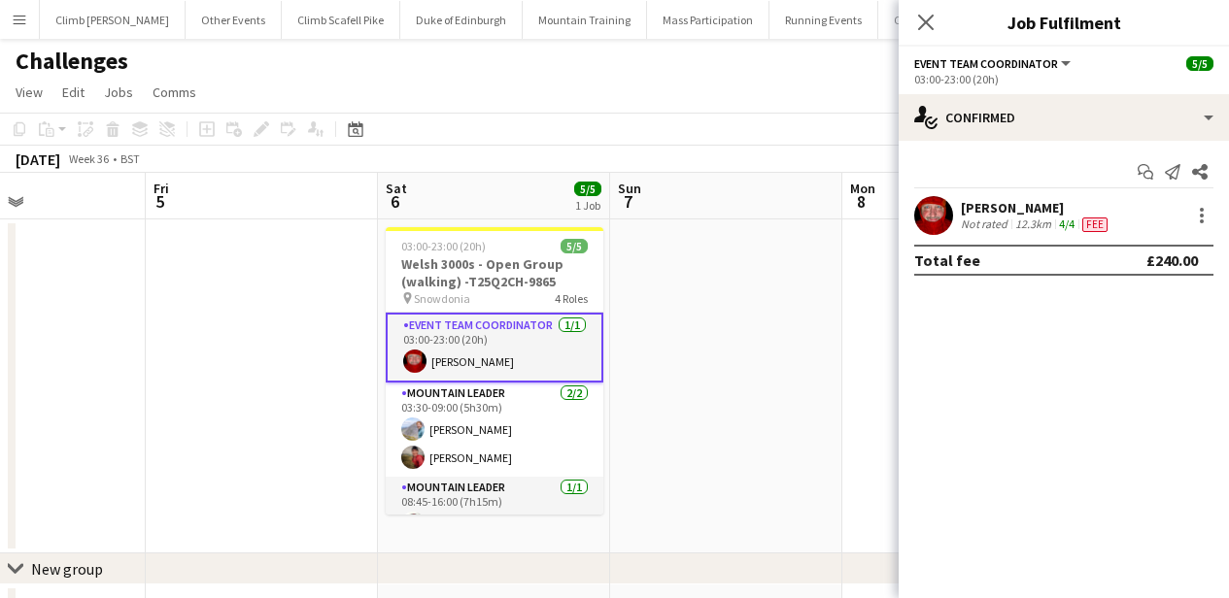
click at [945, 207] on app-user-avatar at bounding box center [933, 215] width 39 height 39
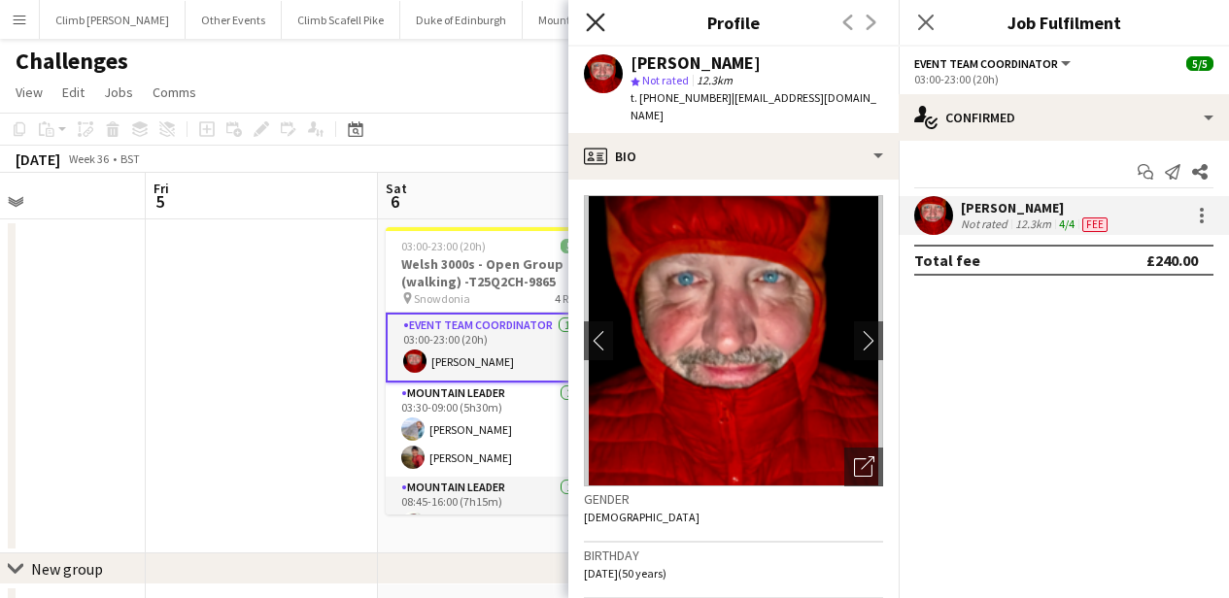
click at [592, 26] on icon at bounding box center [595, 22] width 18 height 18
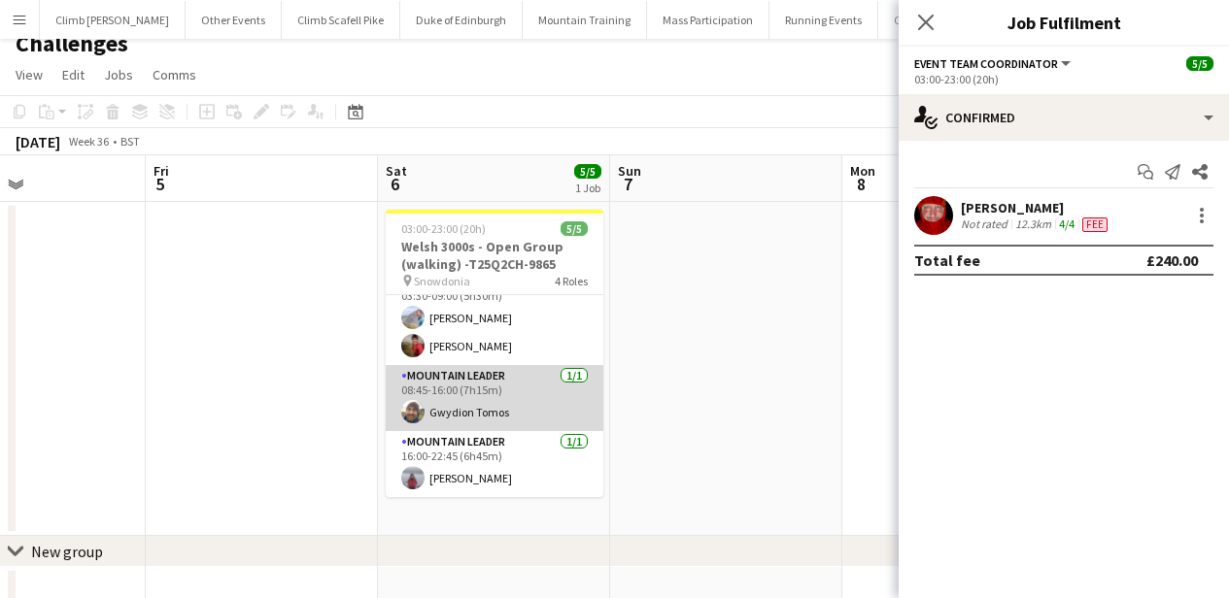
scroll to position [20, 0]
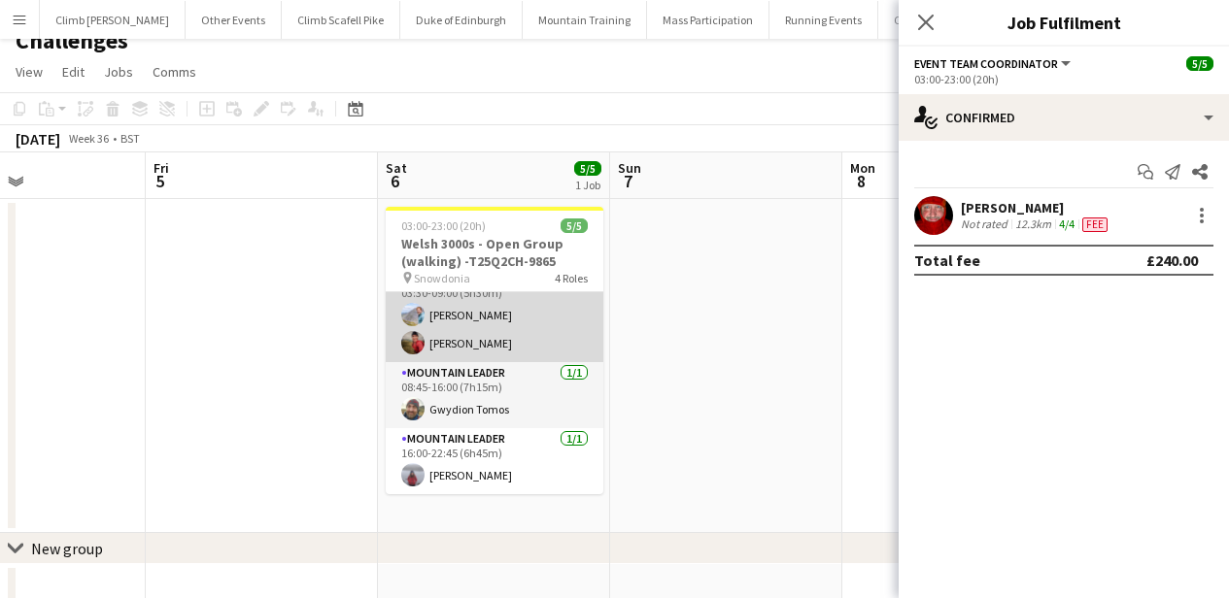
click at [495, 335] on app-card-role "Mountain Leader [DATE] 03:30-09:00 (5h30m) [PERSON_NAME] [PERSON_NAME]" at bounding box center [495, 315] width 218 height 94
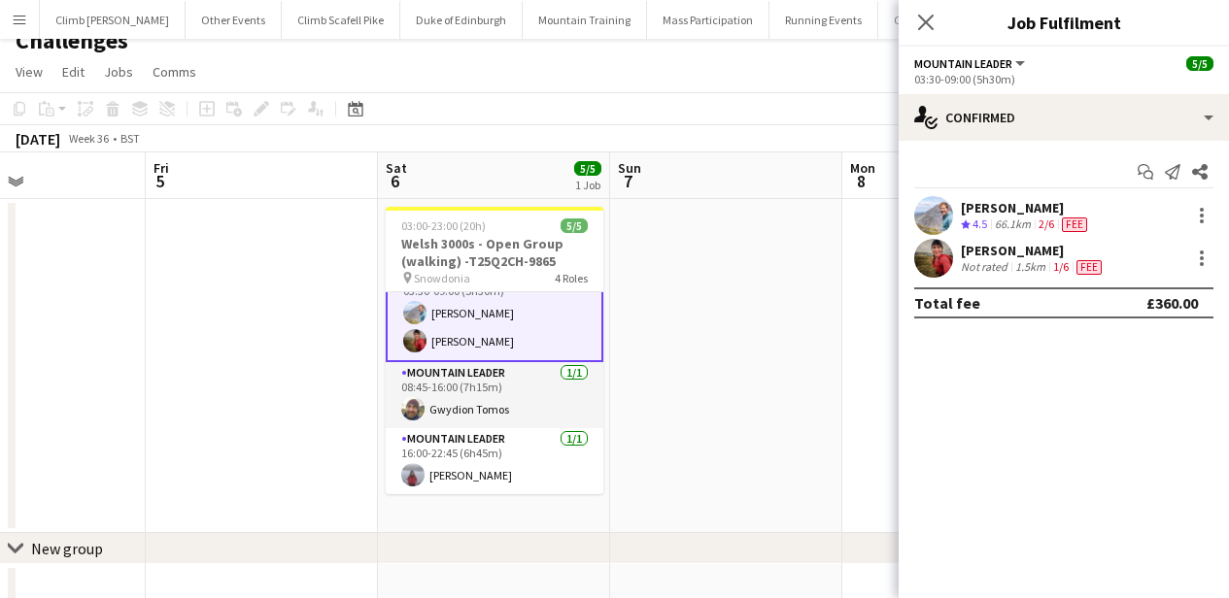
scroll to position [92, 0]
click at [939, 259] on app-user-avatar at bounding box center [933, 258] width 39 height 39
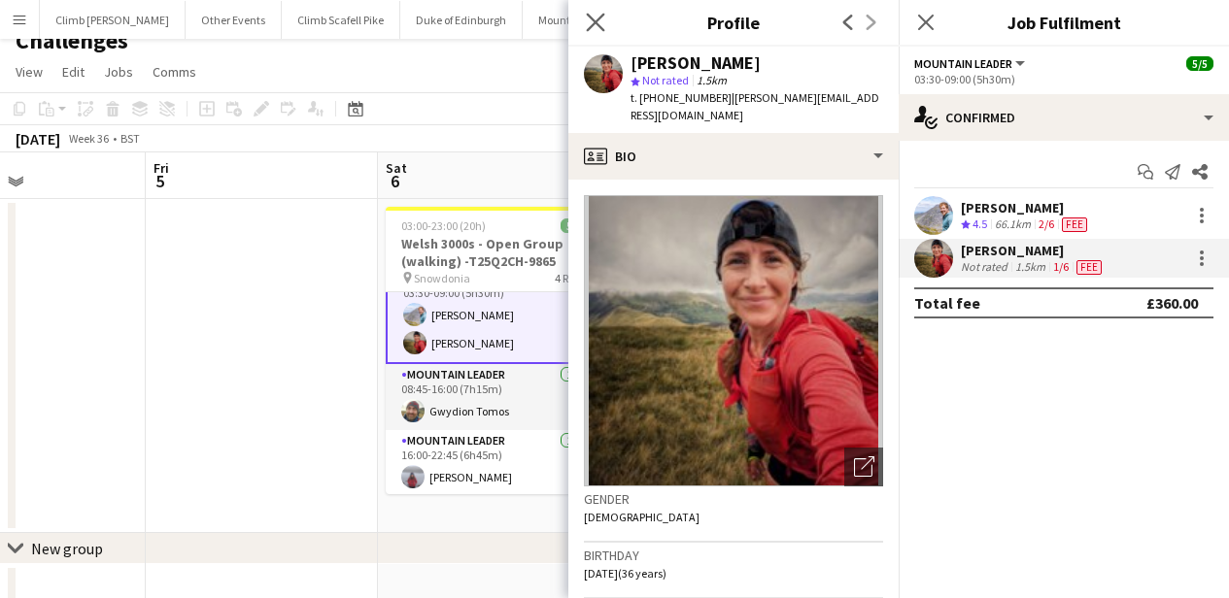
click at [599, 12] on app-icon "Close pop-in" at bounding box center [596, 23] width 28 height 28
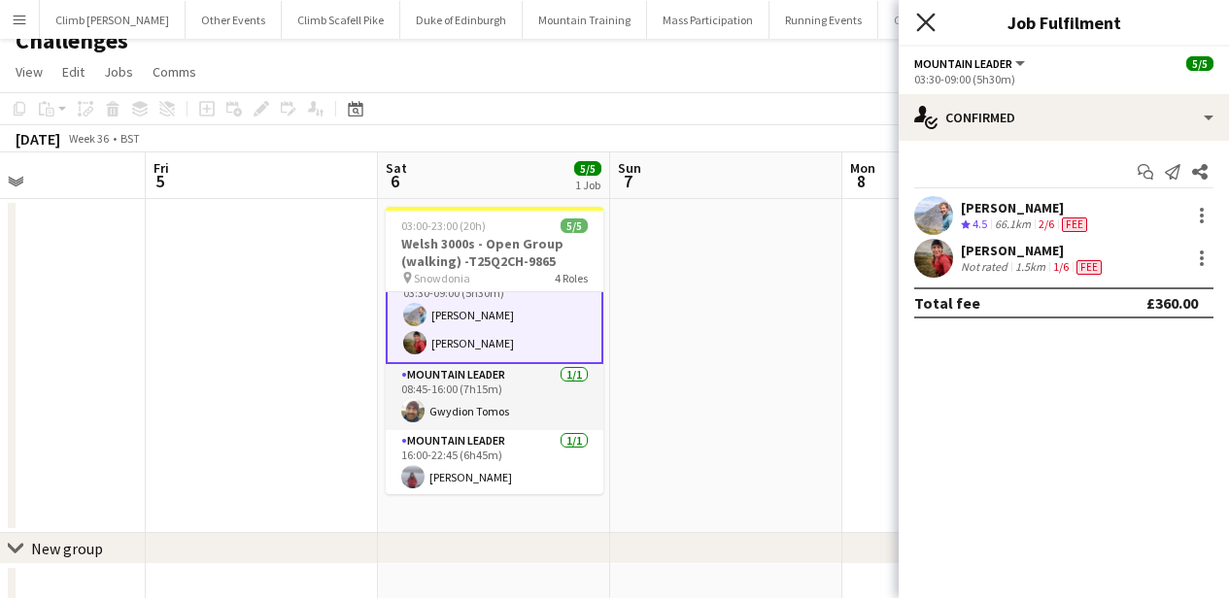
click at [929, 26] on icon at bounding box center [925, 22] width 18 height 18
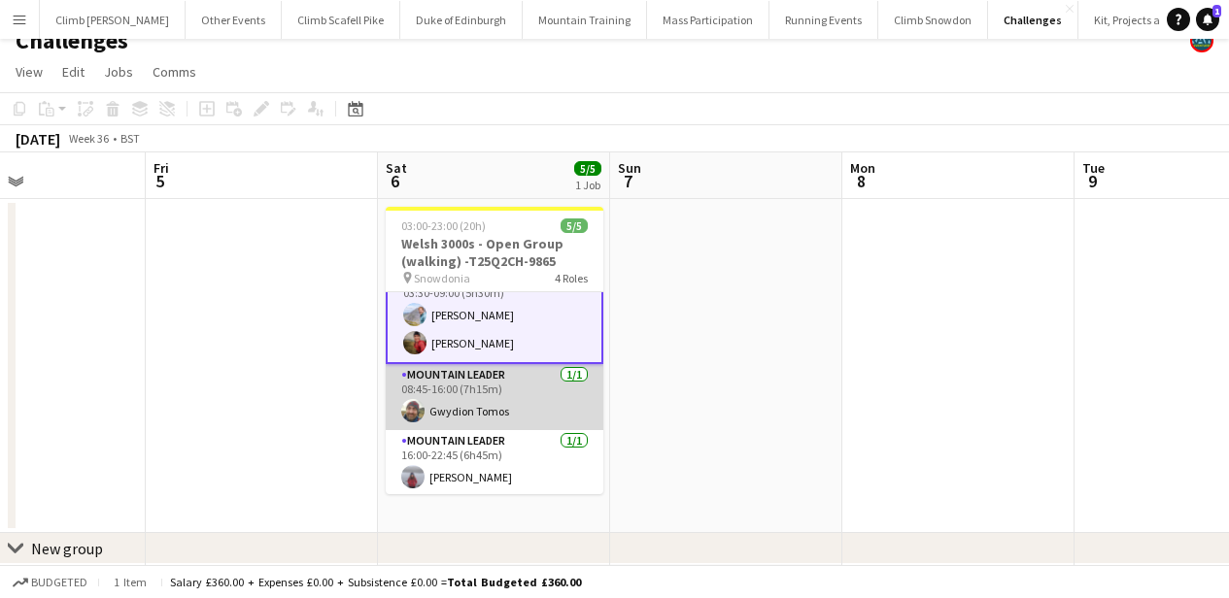
scroll to position [94, 0]
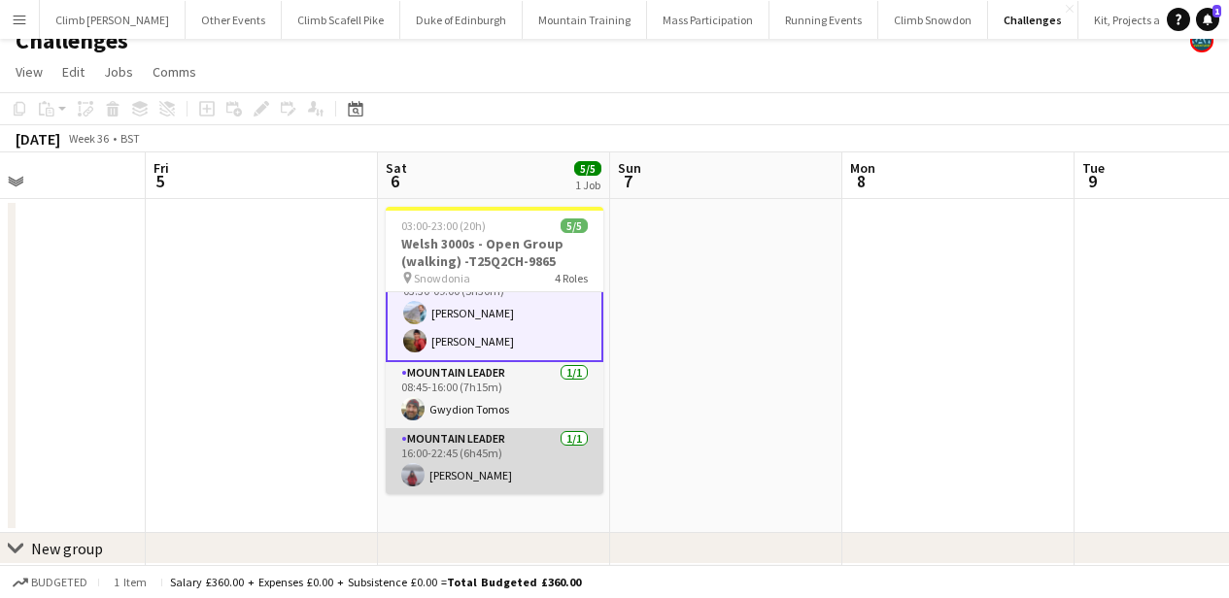
click at [523, 467] on app-card-role "Mountain Leader 1/1 16:00-22:45 (6h45m) Amy Fox" at bounding box center [495, 461] width 218 height 66
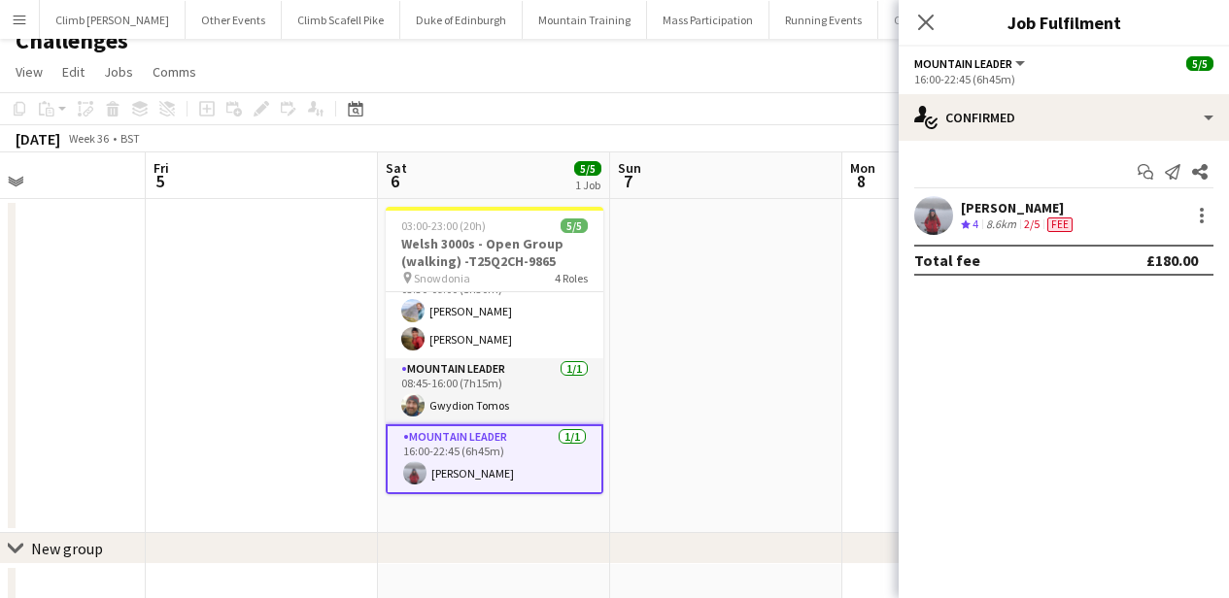
scroll to position [92, 0]
click at [935, 208] on app-user-avatar at bounding box center [933, 215] width 39 height 39
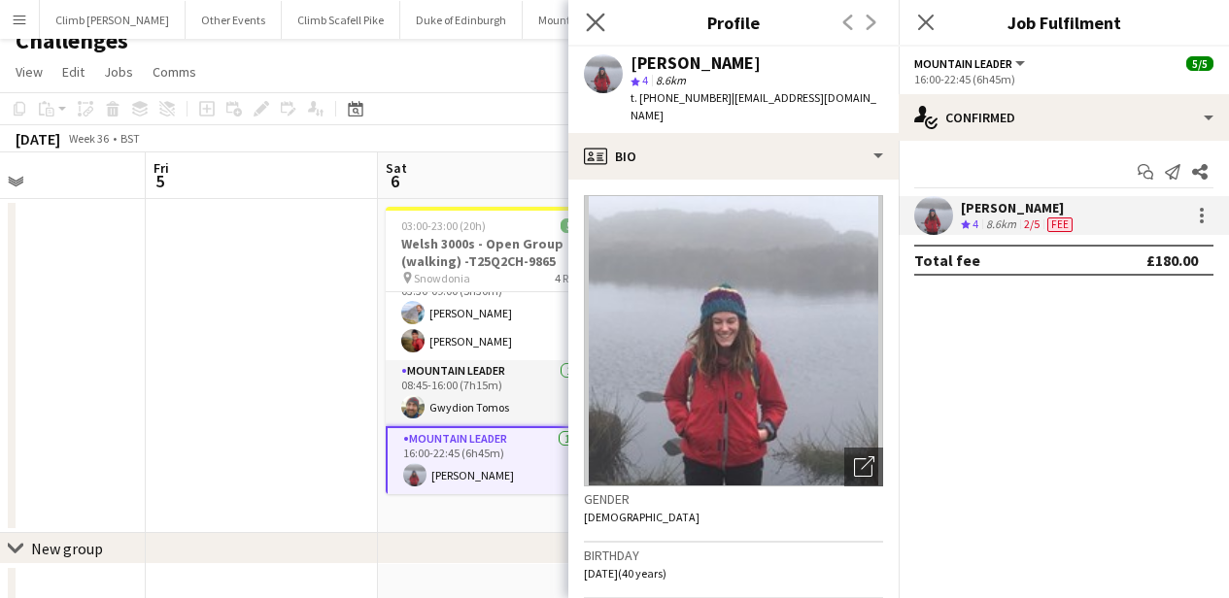
click at [604, 19] on icon "Close pop-in" at bounding box center [595, 22] width 18 height 18
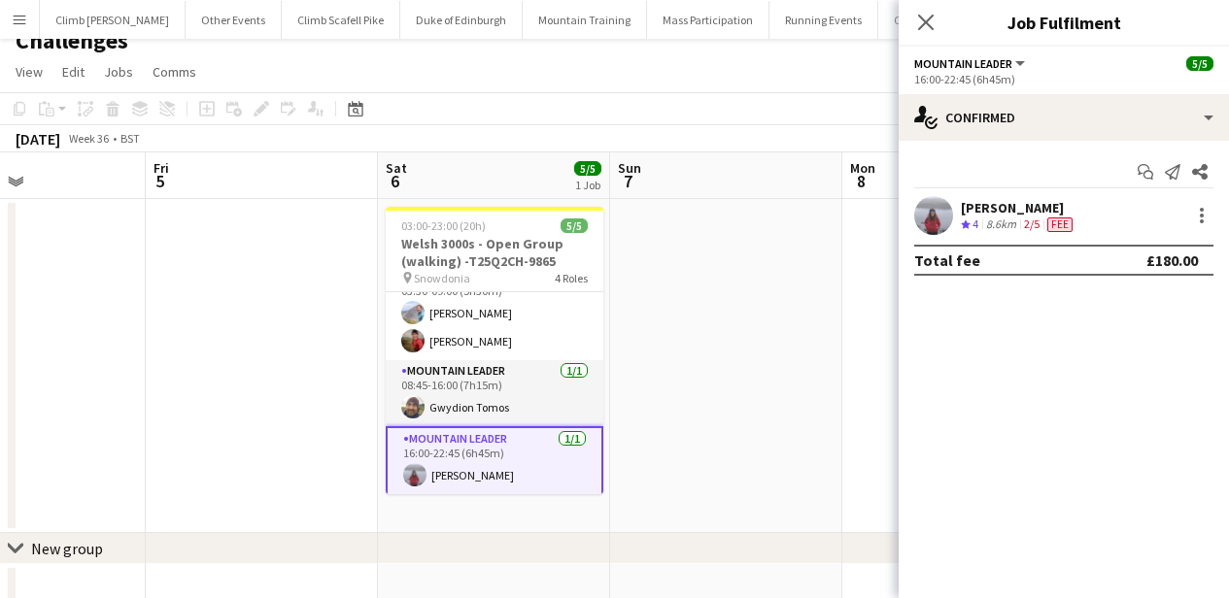
click at [922, 5] on div "Close pop-in" at bounding box center [926, 22] width 54 height 45
click at [931, 18] on icon at bounding box center [925, 22] width 18 height 18
